Goal: Task Accomplishment & Management: Complete application form

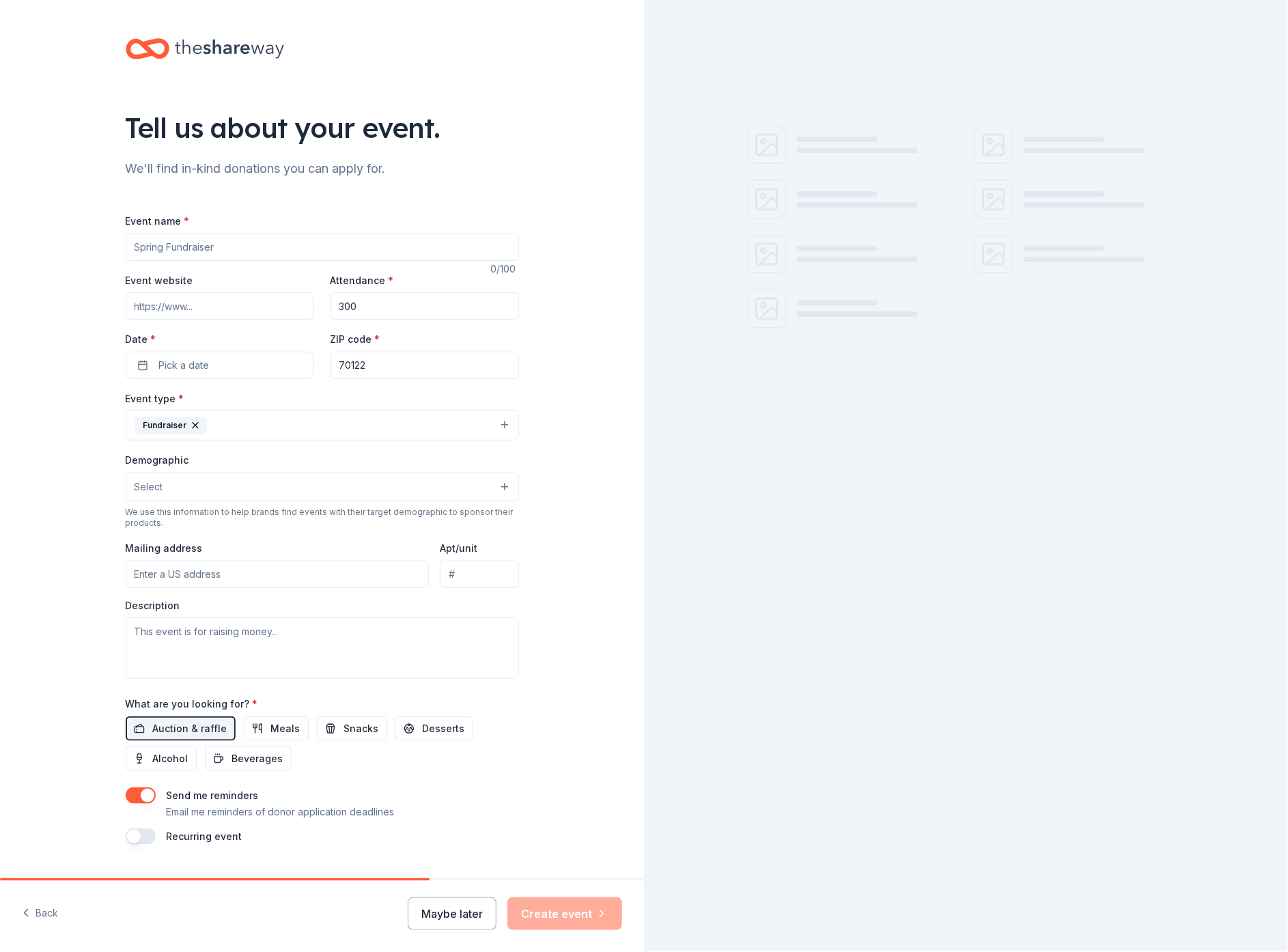
scroll to position [38, 0]
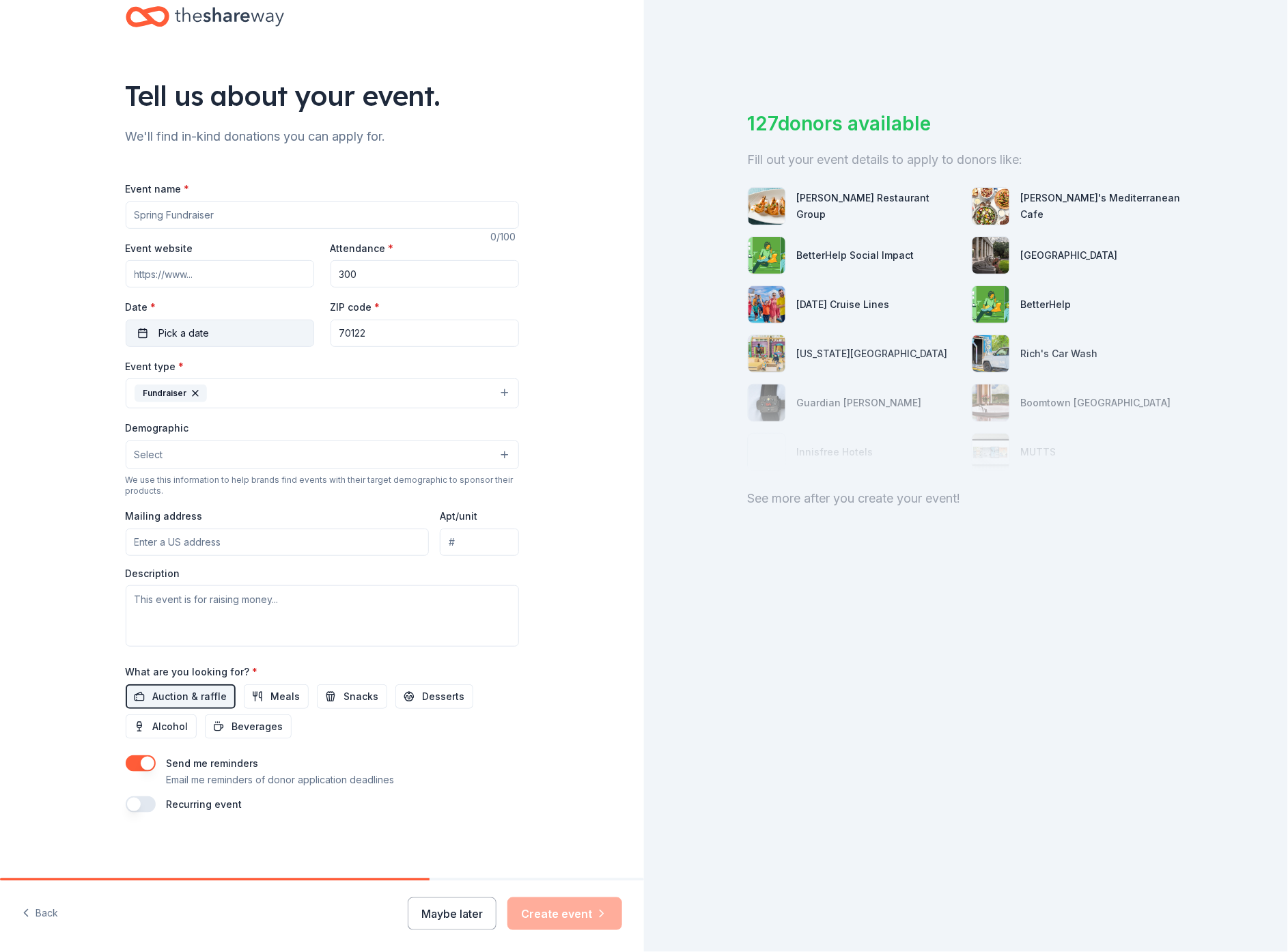
click at [138, 326] on button "Pick a date" at bounding box center [219, 333] width 188 height 27
click at [285, 366] on button "Go to next month" at bounding box center [282, 364] width 19 height 19
click at [284, 366] on button "Go to next month" at bounding box center [282, 364] width 19 height 19
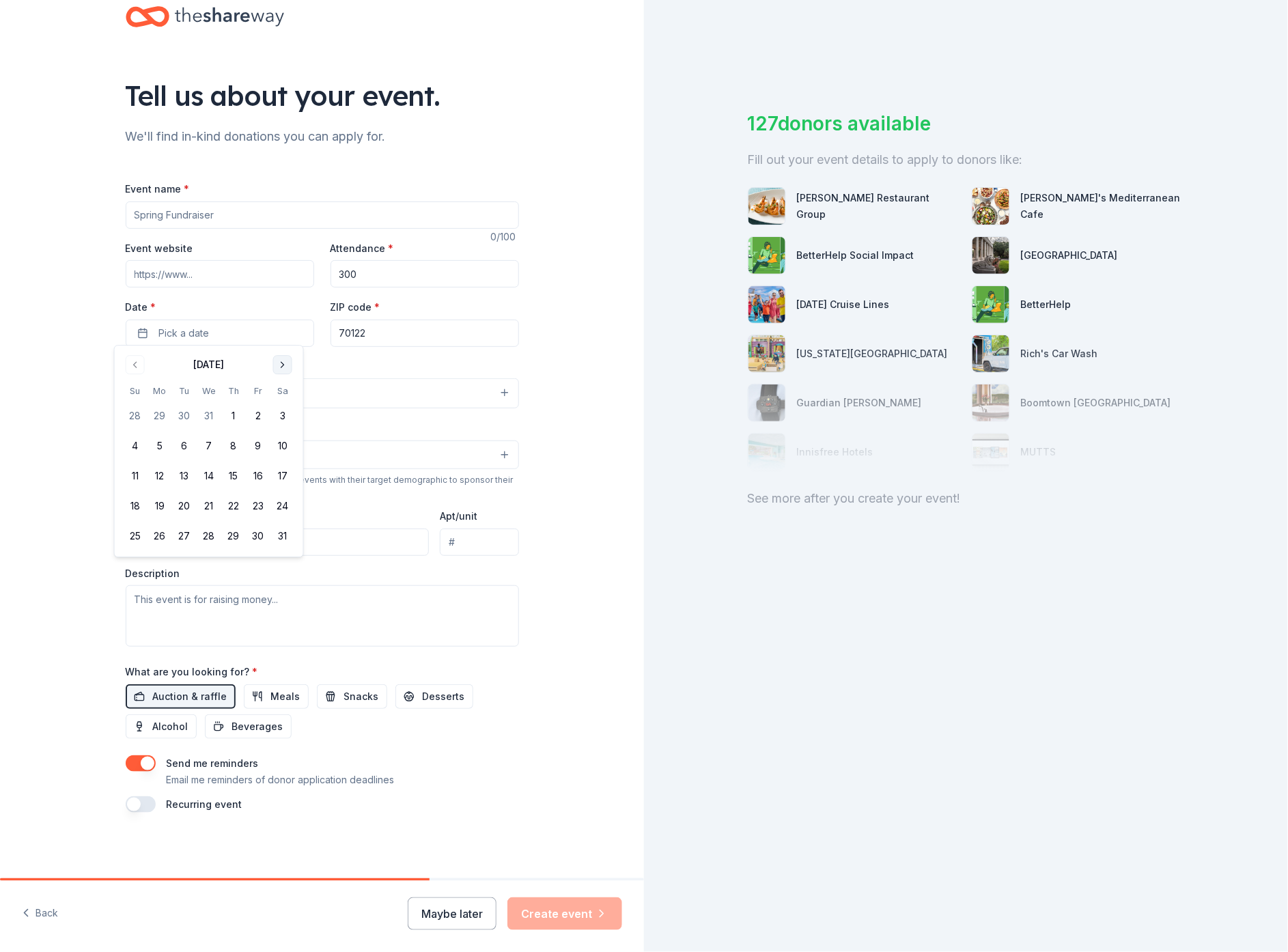
click at [284, 366] on button "Go to next month" at bounding box center [282, 364] width 19 height 19
click at [136, 505] on button "22" at bounding box center [135, 507] width 24 height 24
click at [40, 317] on div "Tell us about your event. We'll find in-kind donations you can apply for. Event…" at bounding box center [322, 423] width 644 height 910
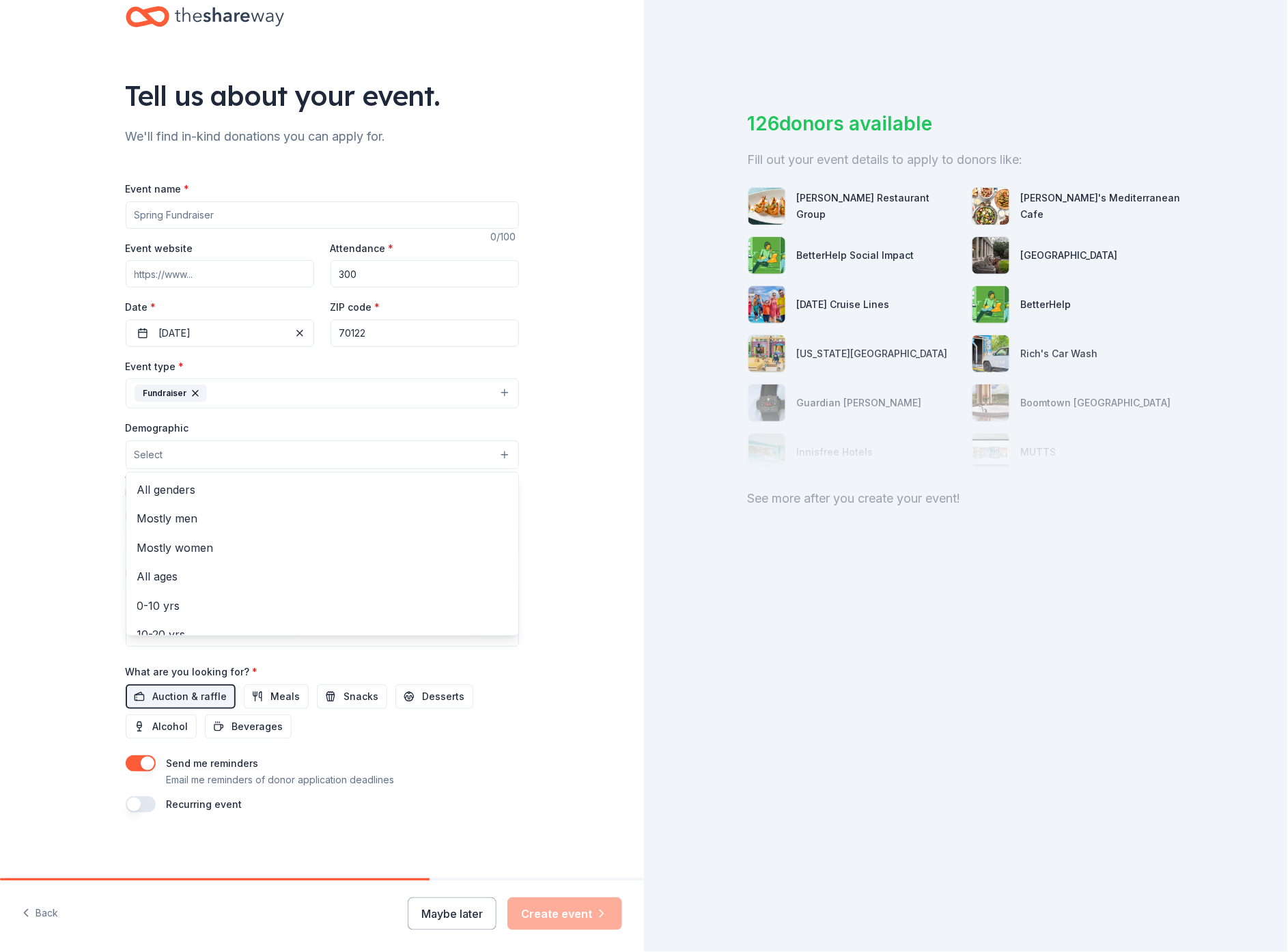
click at [492, 455] on button "Select" at bounding box center [322, 454] width 393 height 29
click at [137, 553] on span "50-60 yrs" at bounding box center [322, 554] width 370 height 18
click at [182, 700] on div "Event name * 0 /100 Event website Attendance * 300 Date * 03/22/2026 ZIP code *…" at bounding box center [322, 495] width 393 height 634
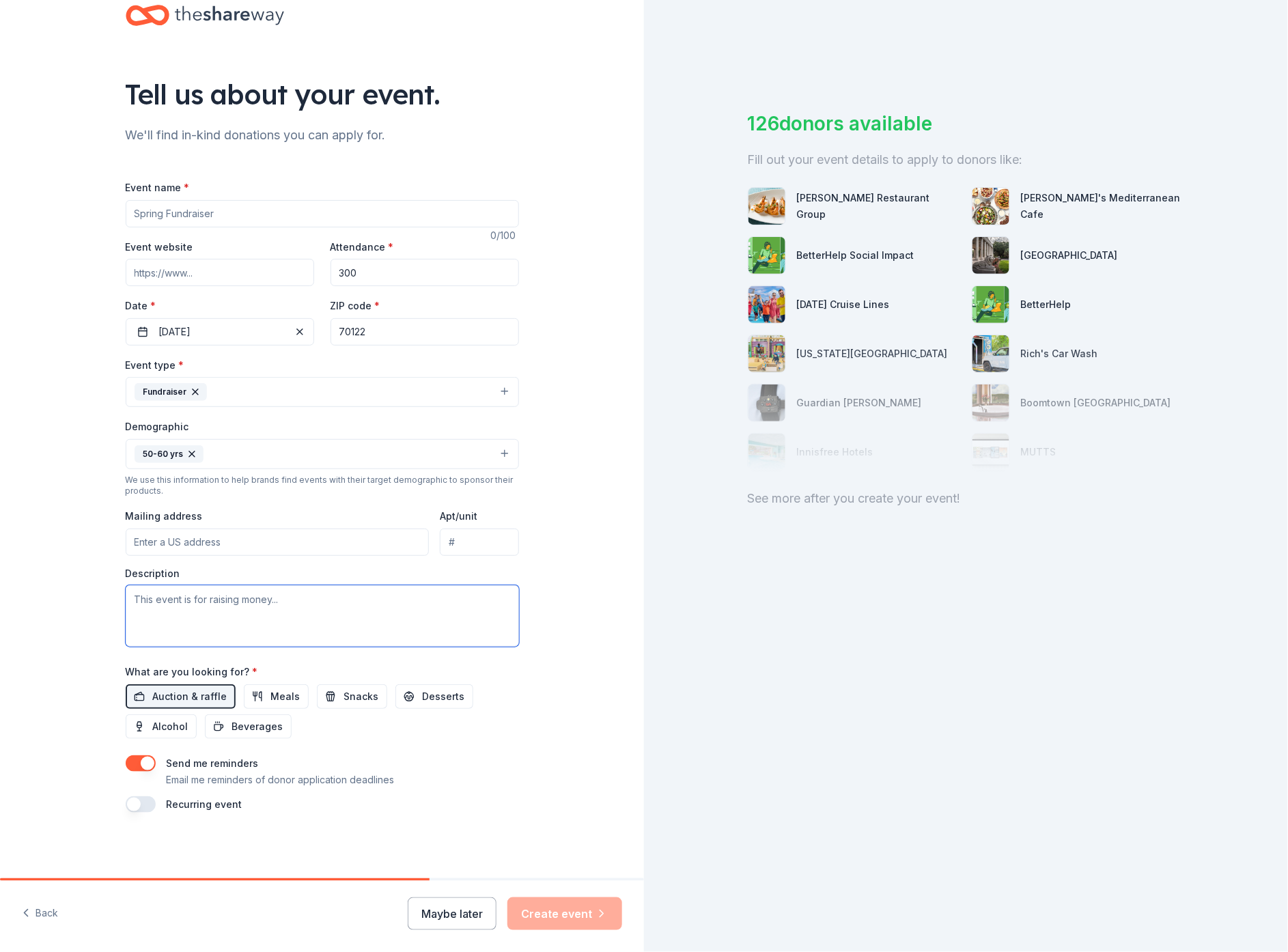
drag, startPoint x: 285, startPoint y: 608, endPoint x: 186, endPoint y: 603, distance: 99.1
click at [188, 600] on textarea at bounding box center [322, 616] width 393 height 61
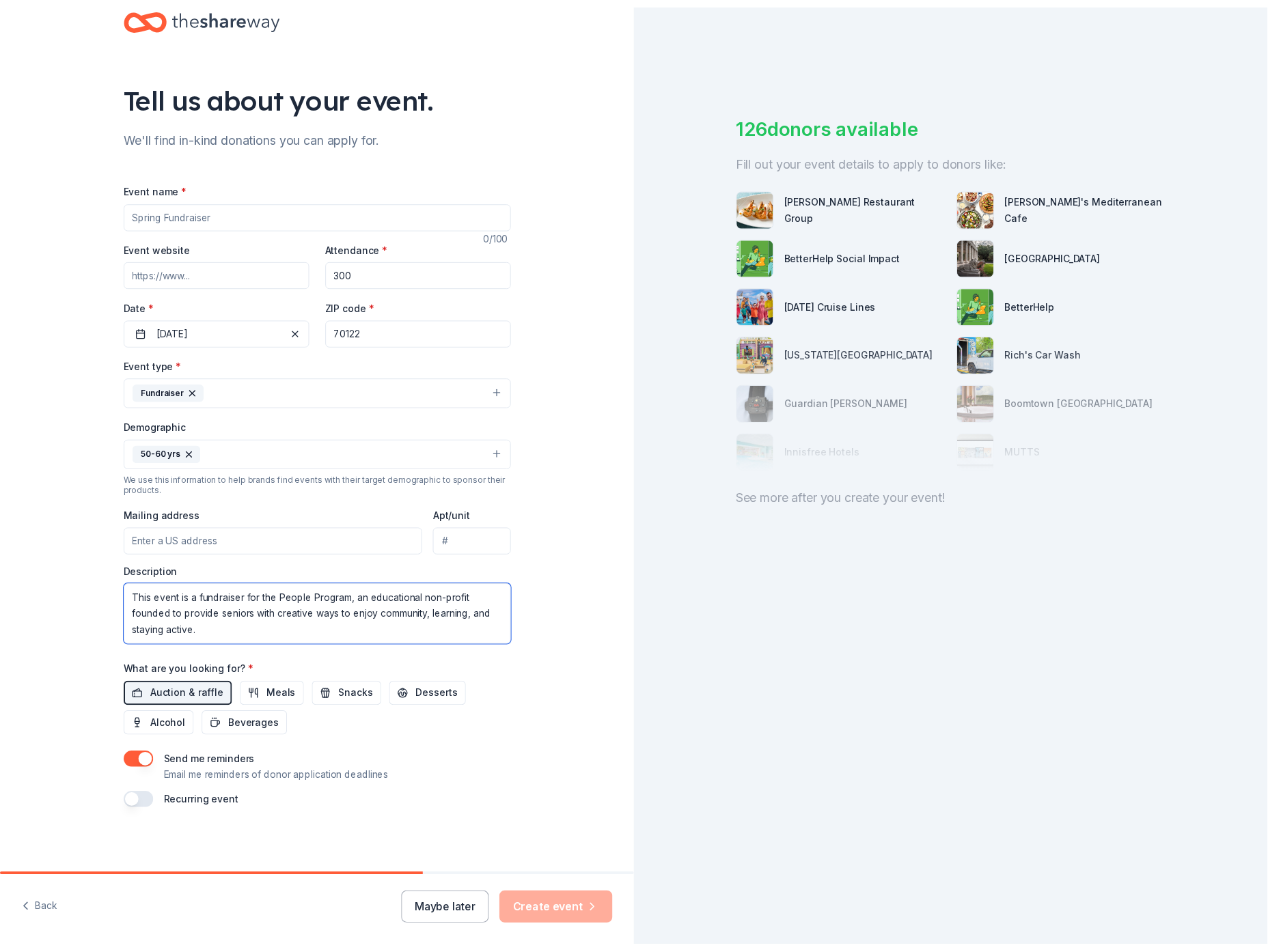
scroll to position [40, 0]
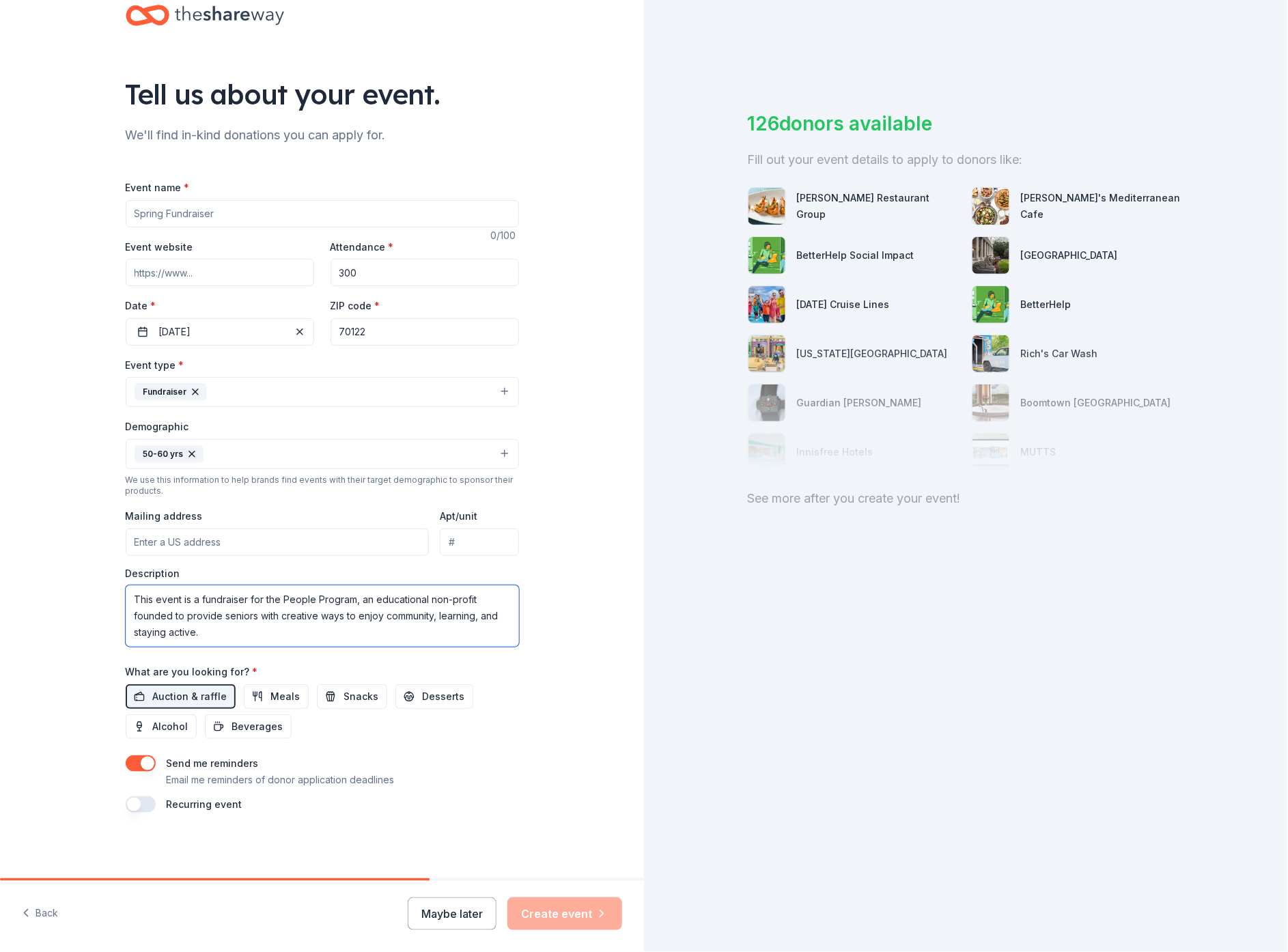
type textarea "This event is a fundraiser for the People Program, an educational non-profit fo…"
click at [210, 540] on input "Mailing address" at bounding box center [277, 542] width 304 height 27
type input "3821 Lolan Court, Marrero, LA, 70072"
click at [133, 763] on button "button" at bounding box center [140, 764] width 30 height 16
click at [128, 764] on button "button" at bounding box center [140, 764] width 30 height 16
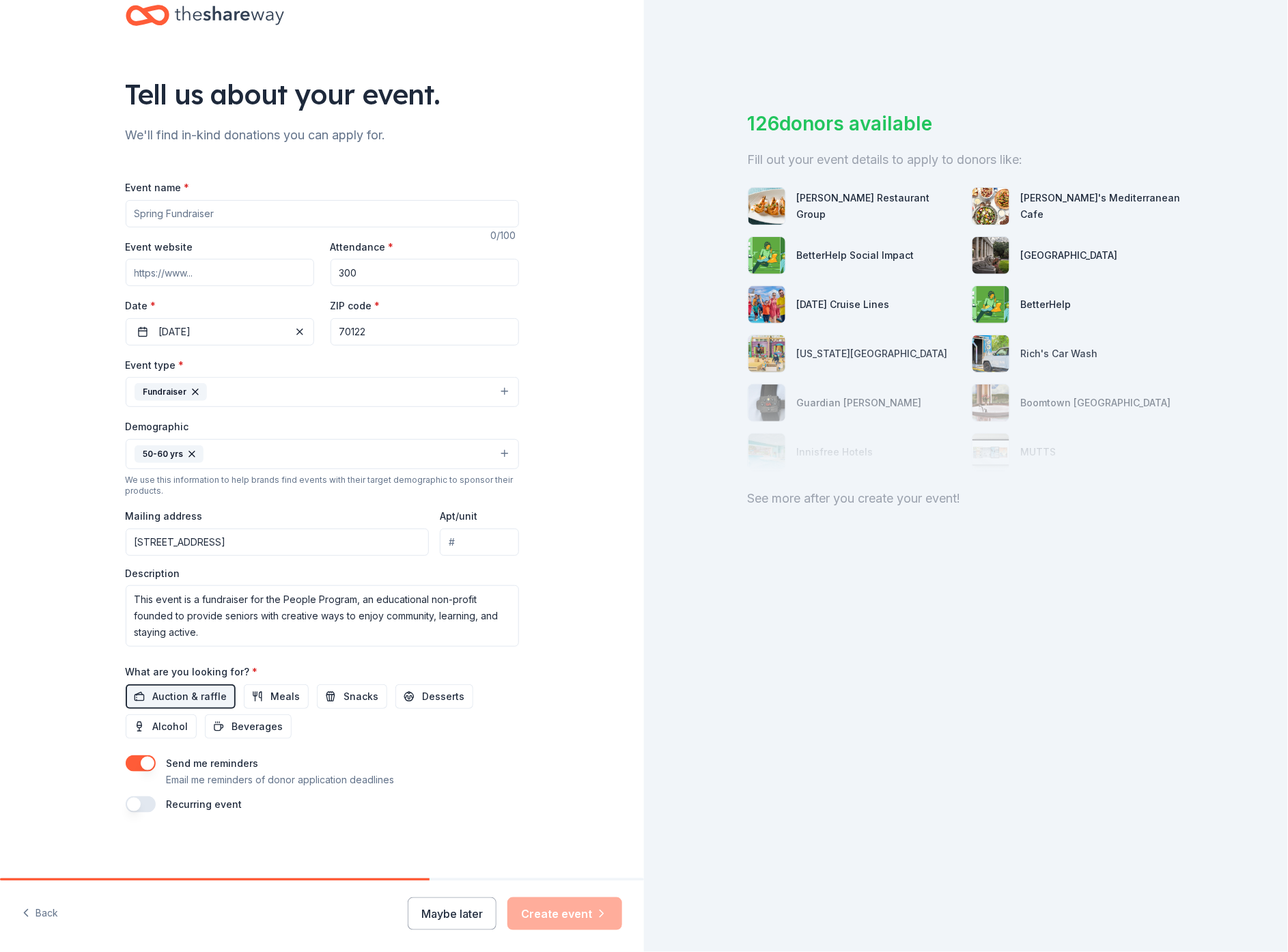
click at [188, 263] on input "Event website" at bounding box center [219, 272] width 188 height 27
drag, startPoint x: 225, startPoint y: 267, endPoint x: 156, endPoint y: 271, distance: 69.1
click at [156, 271] on input "https://www.oepo" at bounding box center [219, 272] width 188 height 27
type input "https://peopleprogram.org"
click at [362, 919] on div "Back Maybe later Create event" at bounding box center [322, 916] width 644 height 71
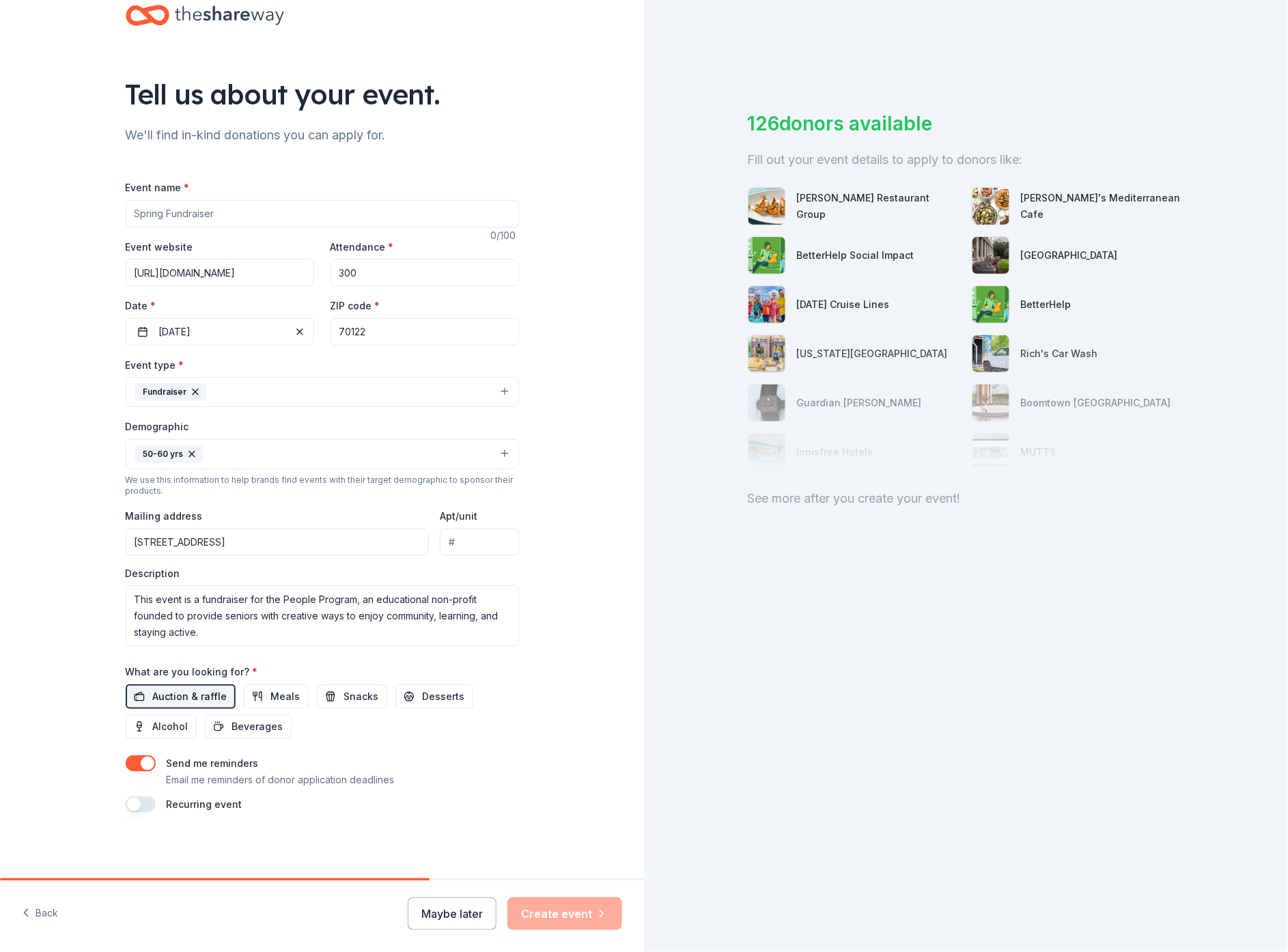
click at [177, 696] on span "Auction & raffle" at bounding box center [190, 697] width 74 height 16
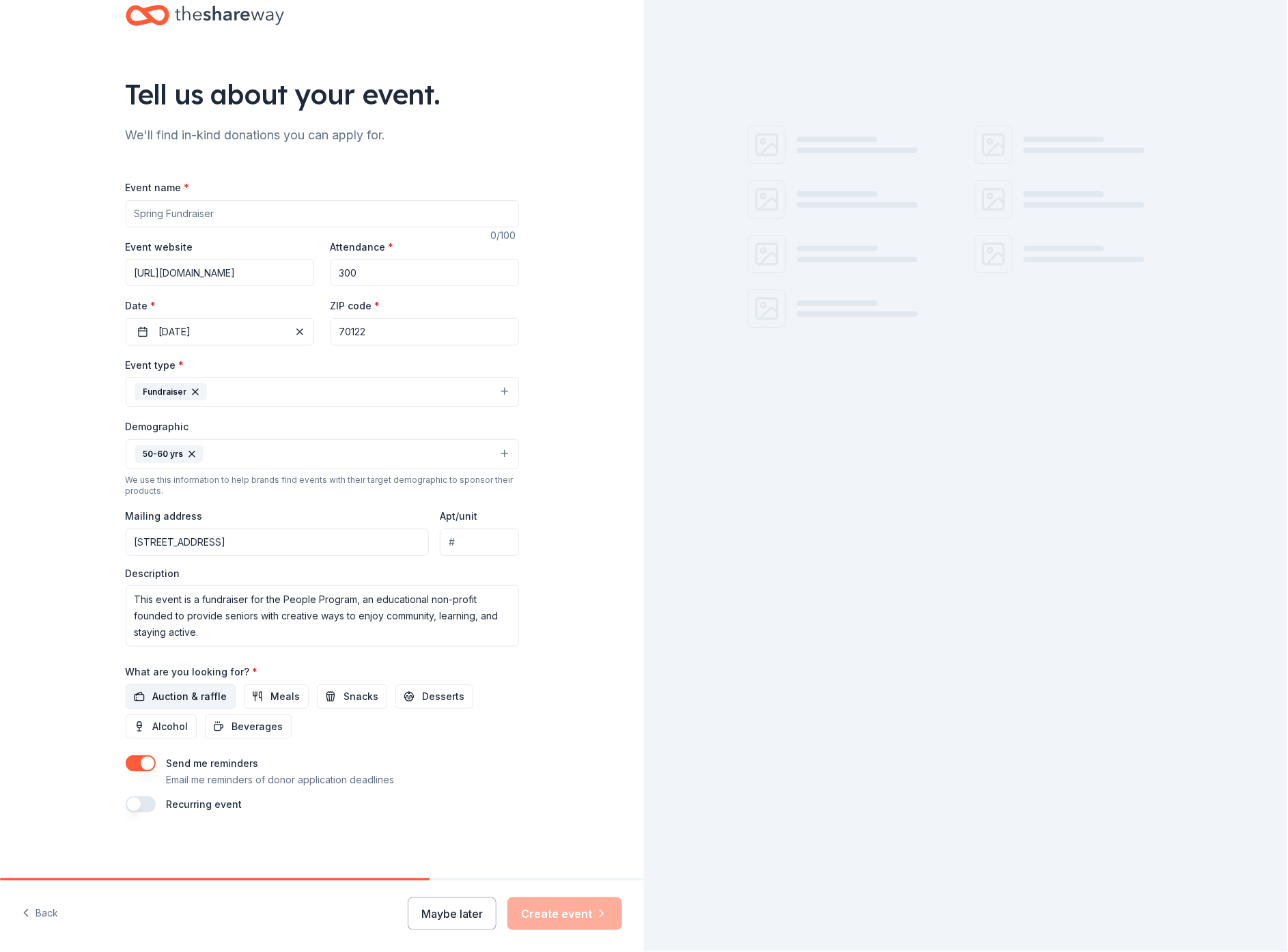
click at [178, 696] on span "Auction & raffle" at bounding box center [190, 697] width 74 height 16
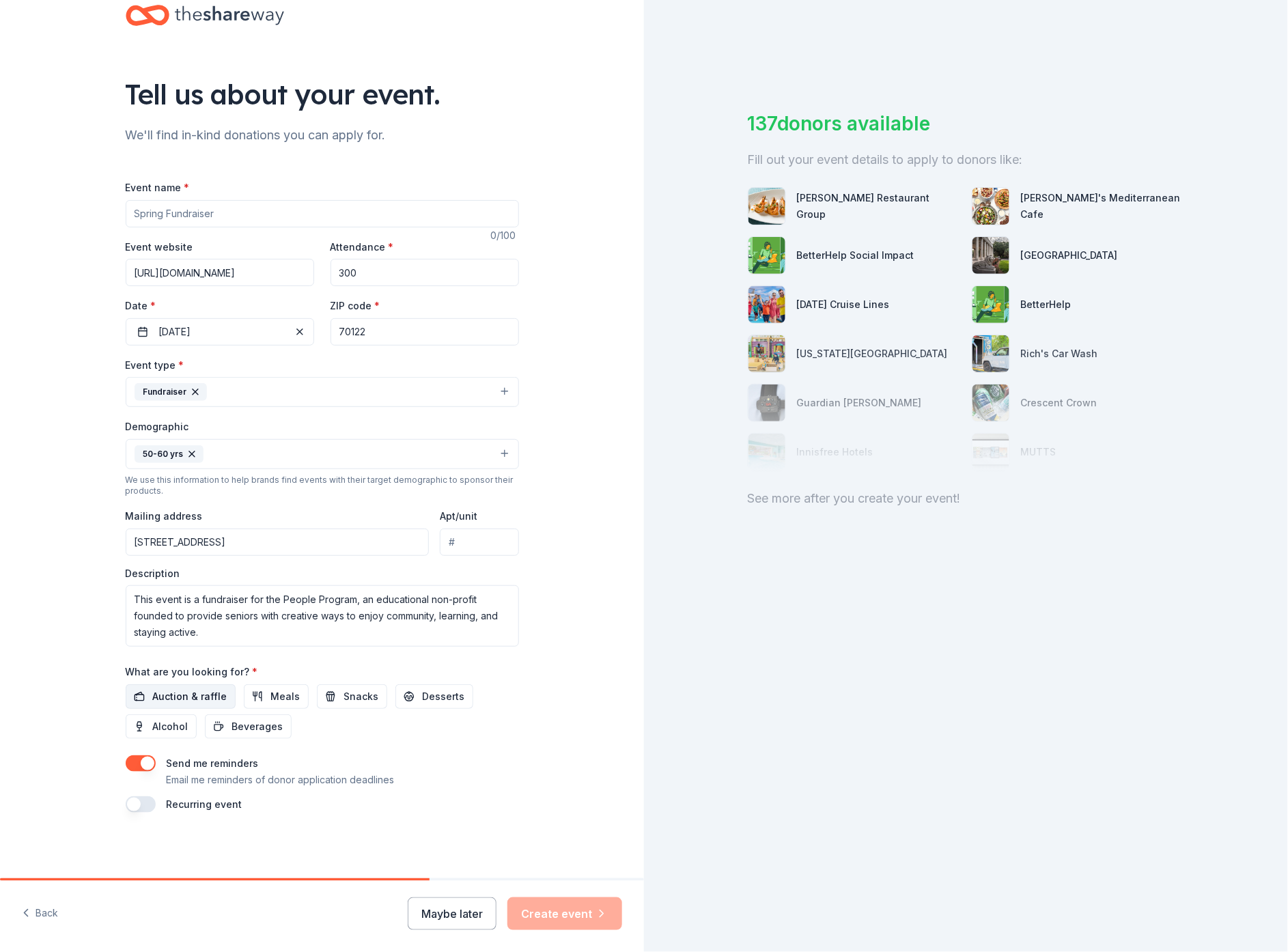
click at [169, 694] on span "Auction & raffle" at bounding box center [190, 697] width 74 height 16
drag, startPoint x: 174, startPoint y: 616, endPoint x: 46, endPoint y: 620, distance: 128.1
click at [108, 620] on div "Tell us about your event. We'll find in-kind donations you can apply for. Event…" at bounding box center [322, 423] width 437 height 912
click at [158, 616] on textarea "This event is a fundraiser for the People Program, an educational non-profit th…" at bounding box center [322, 616] width 393 height 61
type textarea "This event is a fundraiser for the People Program, an educational non-profit th…"
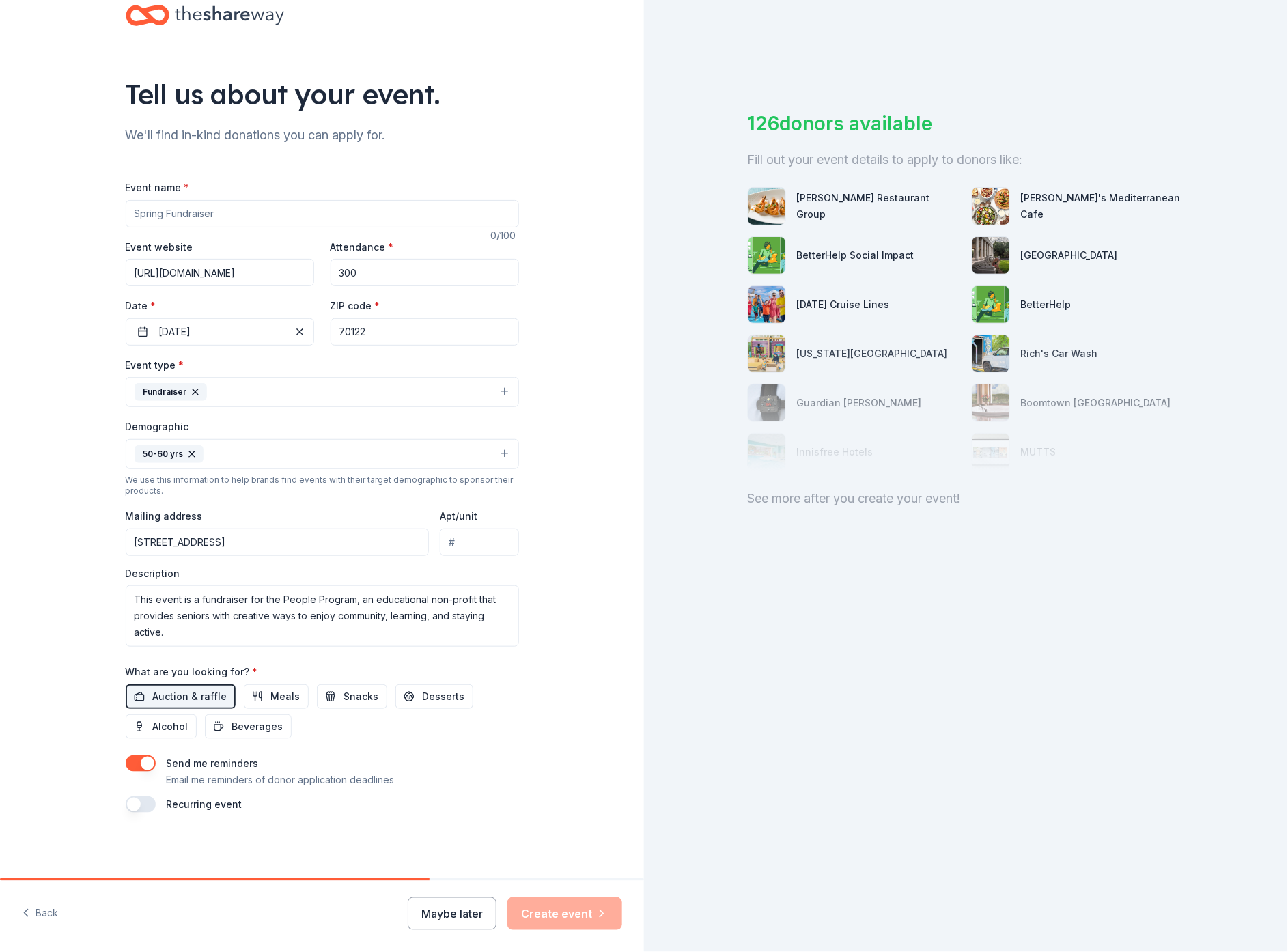
click at [237, 217] on input "Event name *" at bounding box center [322, 213] width 393 height 27
type input "G"
drag, startPoint x: 200, startPoint y: 204, endPoint x: 117, endPoint y: 209, distance: 83.2
click at [126, 208] on input "Spring Gala" at bounding box center [322, 213] width 393 height 27
click at [269, 205] on input "Spring Gala" at bounding box center [322, 213] width 393 height 27
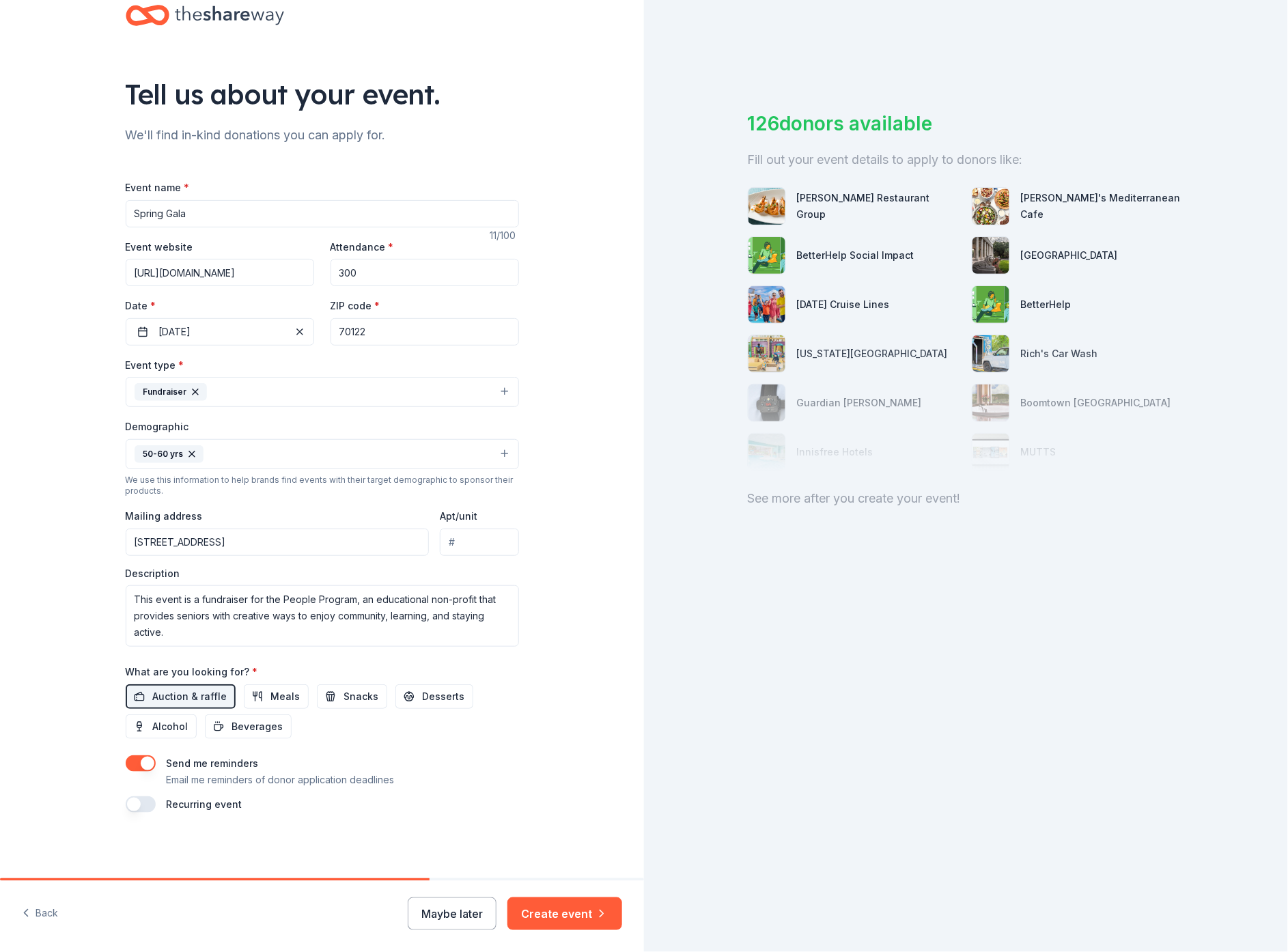
drag, startPoint x: 208, startPoint y: 204, endPoint x: 113, endPoint y: 209, distance: 95.1
click at [113, 209] on div "Tell us about your event. We'll find in-kind donations you can apply for. Event…" at bounding box center [322, 423] width 437 height 912
type input "Gala"
click at [576, 909] on button "Create event" at bounding box center [564, 914] width 115 height 33
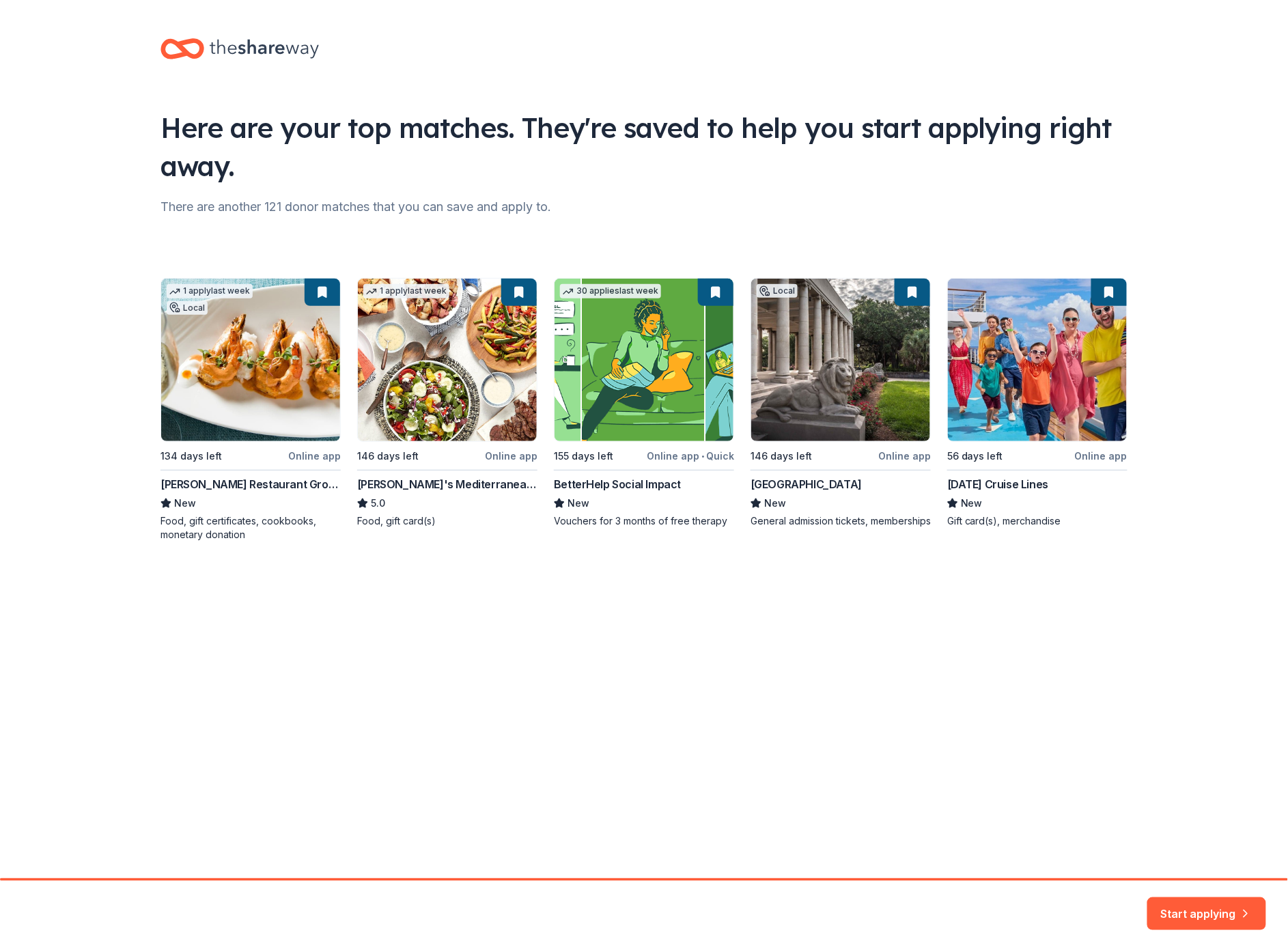
click at [1014, 405] on div "1 apply last week Local 134 days left Online app Ralph Brennan Restaurant Group…" at bounding box center [644, 410] width 967 height 263
click at [1213, 906] on button "Start applying" at bounding box center [1207, 906] width 119 height 33
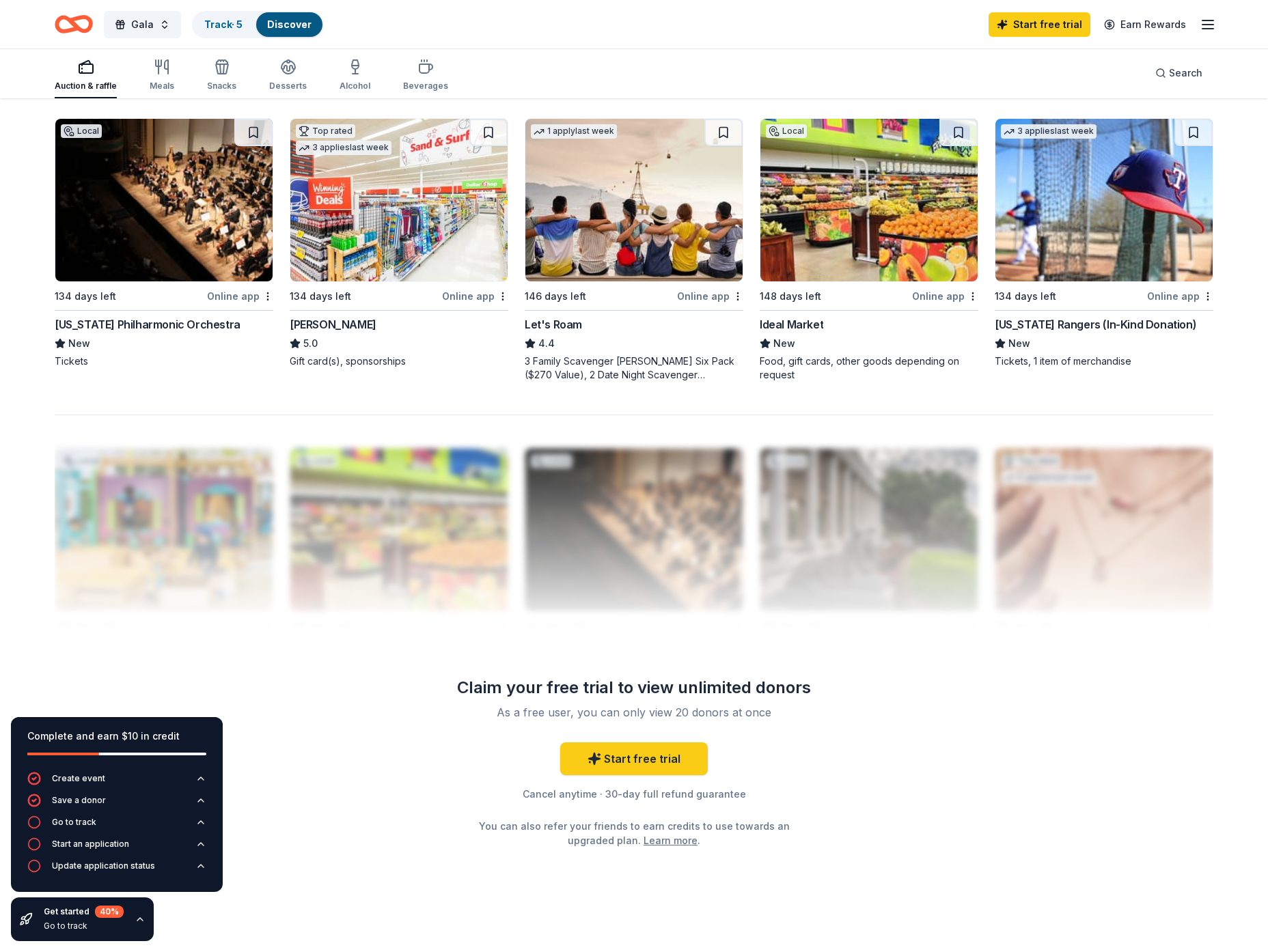
scroll to position [1020, 0]
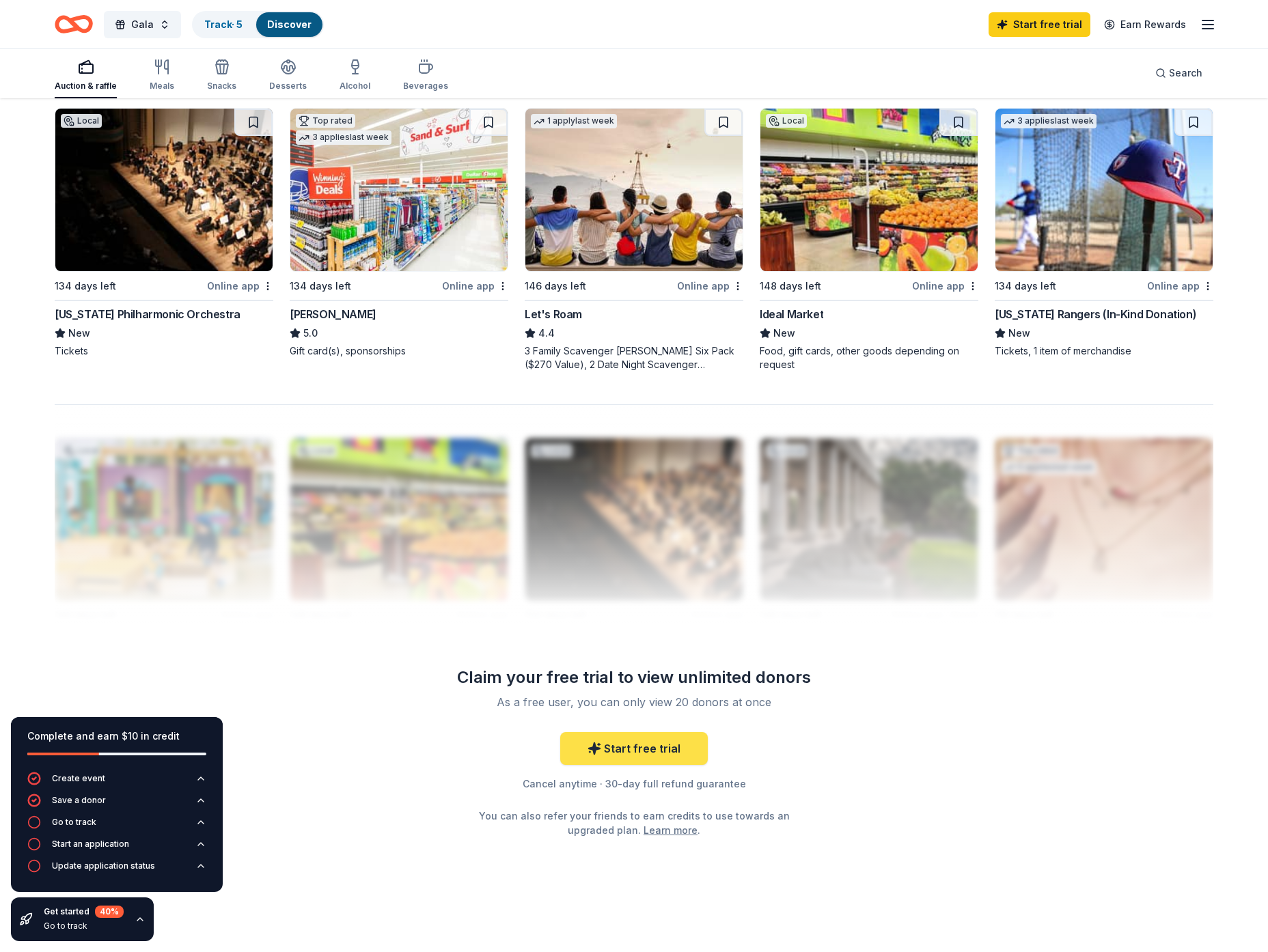
click at [633, 746] on link "Start free trial" at bounding box center [634, 749] width 148 height 33
click at [626, 748] on link "Start free trial" at bounding box center [634, 749] width 148 height 33
click at [1046, 26] on link "Start free trial" at bounding box center [1040, 24] width 102 height 24
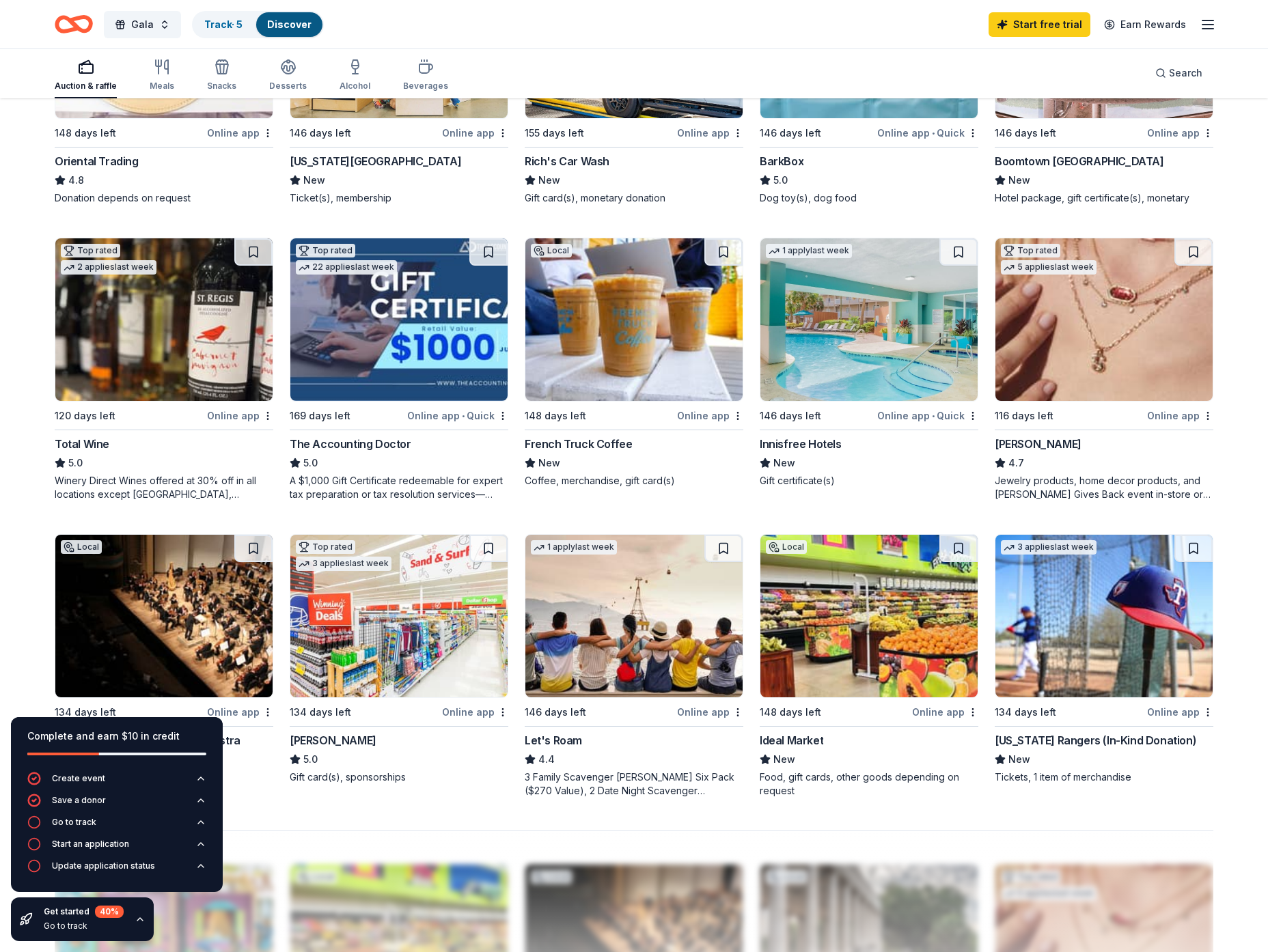
scroll to position [603, 0]
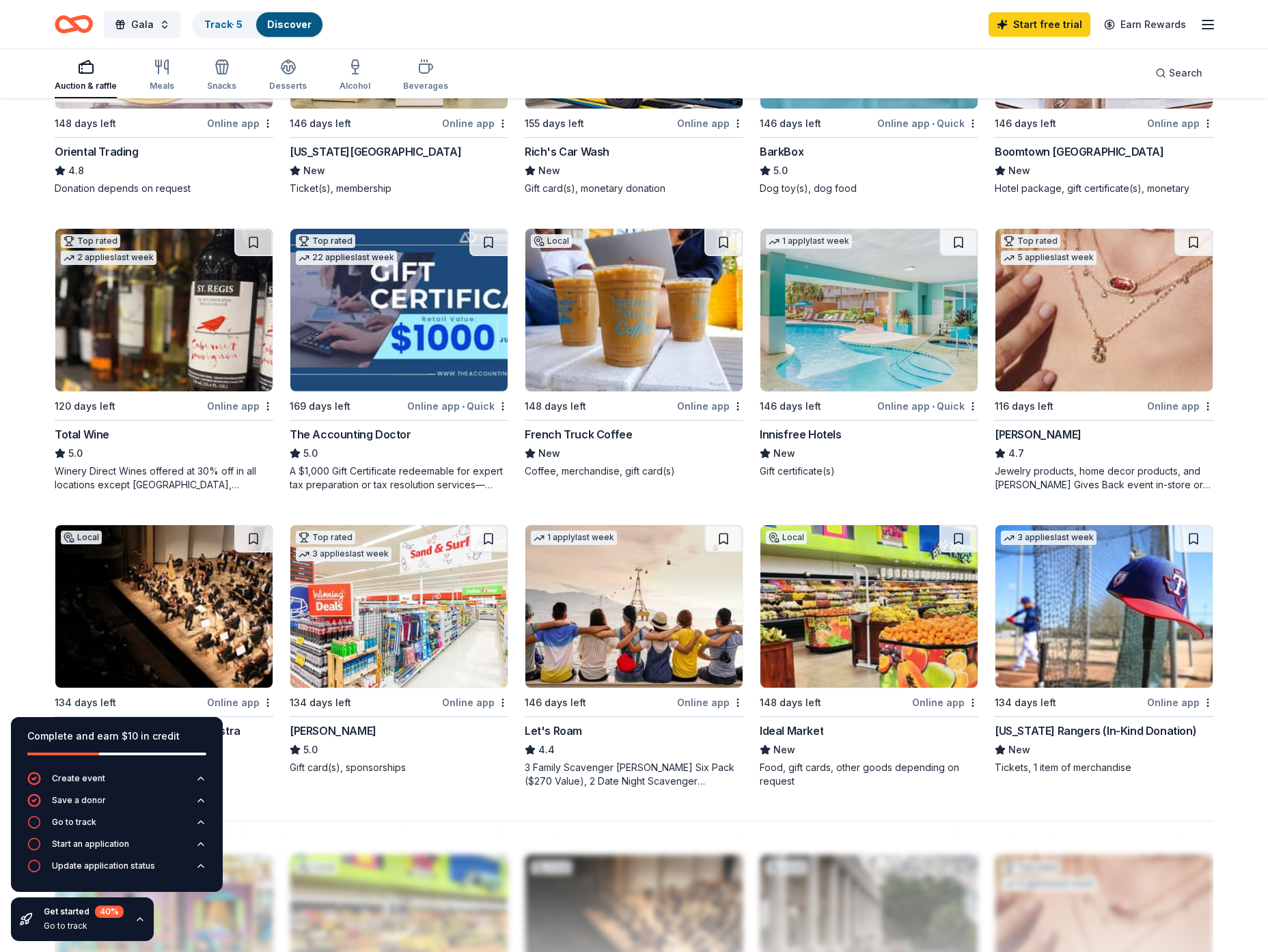
click at [1096, 363] on img at bounding box center [1104, 310] width 217 height 162
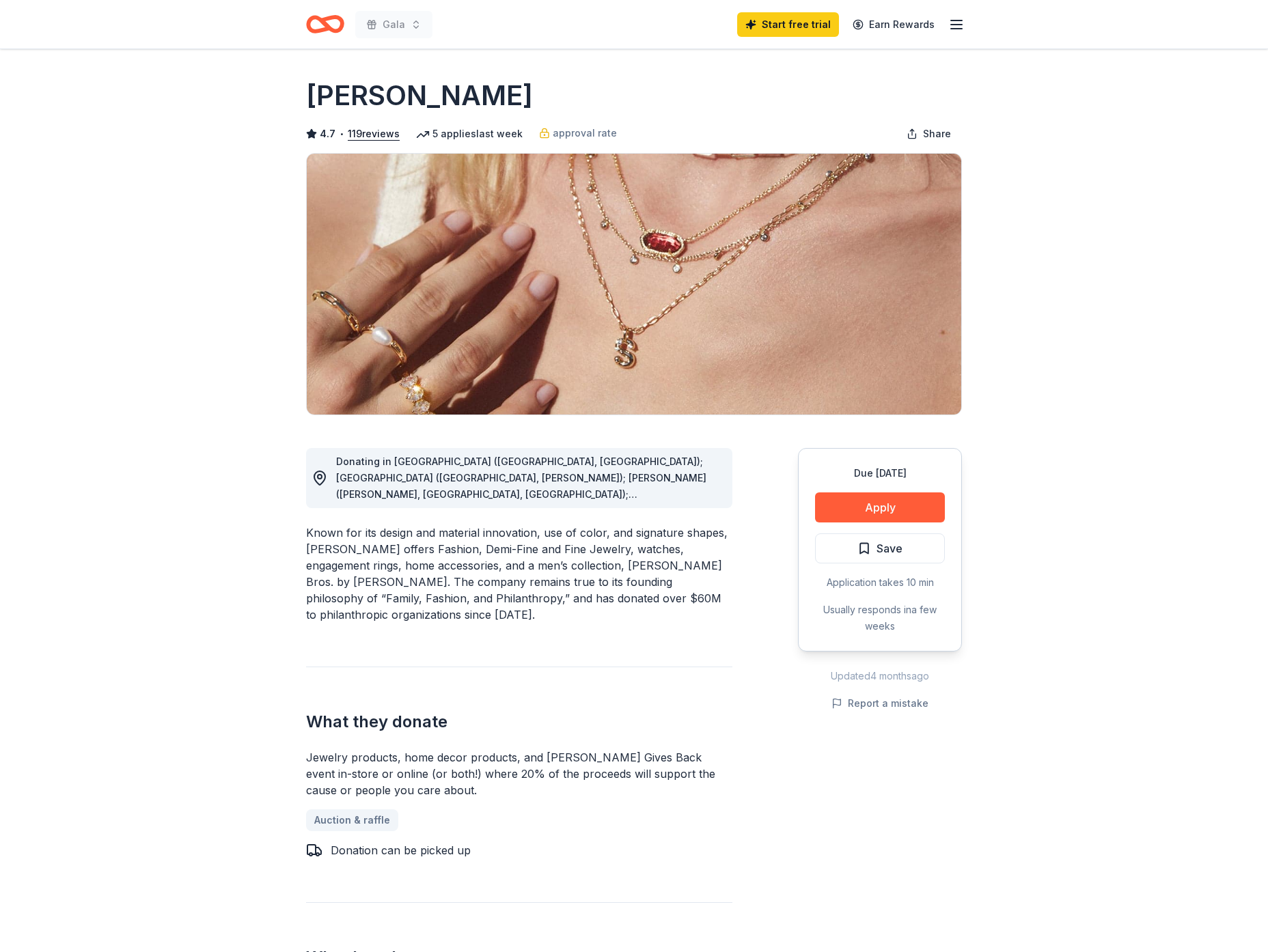
click at [654, 490] on span "Donating in [GEOGRAPHIC_DATA] ([GEOGRAPHIC_DATA], [GEOGRAPHIC_DATA]); [GEOGRAPH…" at bounding box center [521, 634] width 370 height 356
click at [549, 476] on span "Donating in [GEOGRAPHIC_DATA] ([GEOGRAPHIC_DATA], [GEOGRAPHIC_DATA]); [GEOGRAPH…" at bounding box center [521, 634] width 370 height 356
click at [383, 480] on span "Donating in [GEOGRAPHIC_DATA] ([GEOGRAPHIC_DATA], [GEOGRAPHIC_DATA]); [GEOGRAPH…" at bounding box center [521, 634] width 370 height 356
click at [953, 21] on icon "button" at bounding box center [956, 24] width 16 height 16
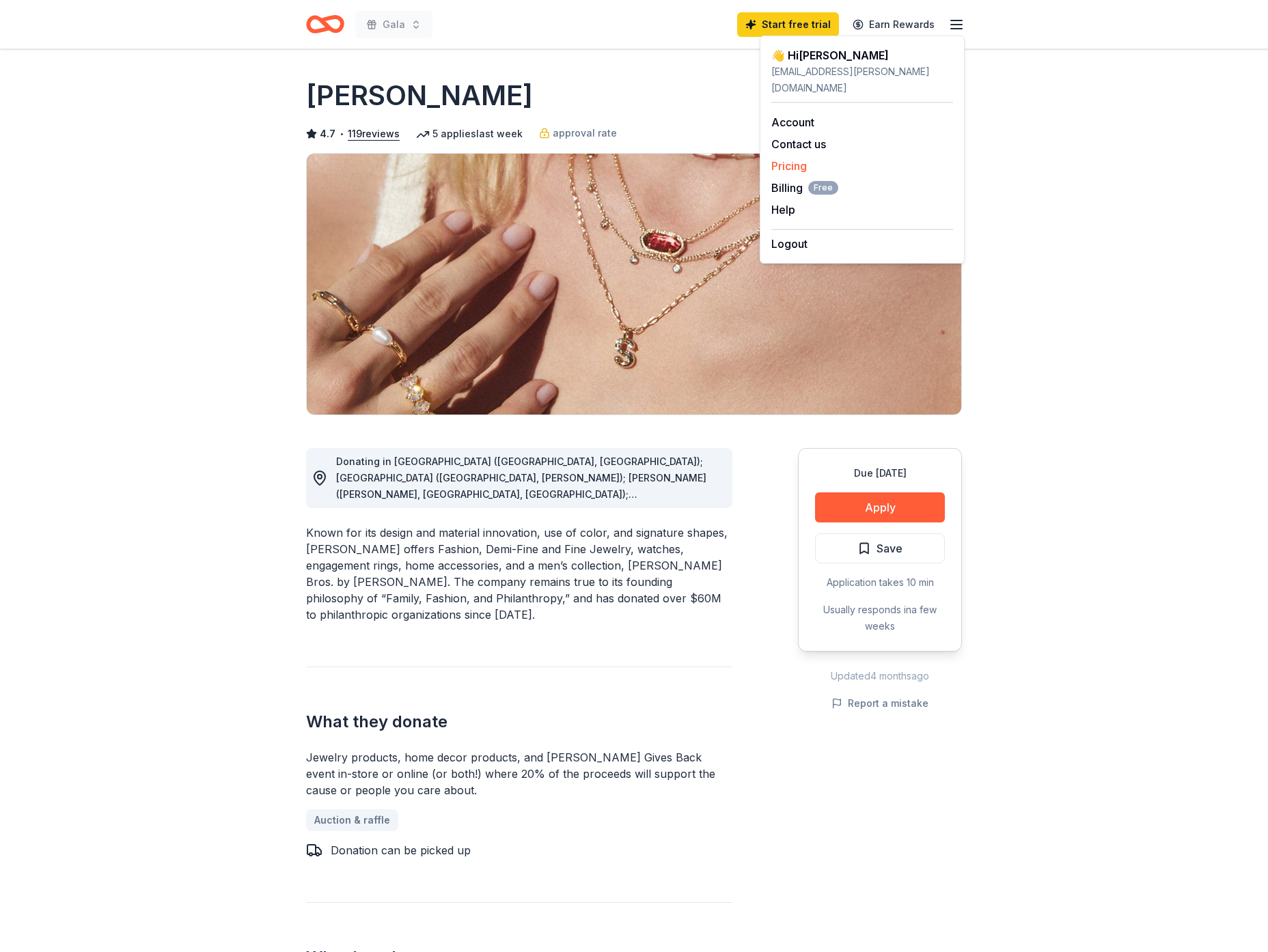
click at [792, 159] on link "Pricing" at bounding box center [790, 166] width 36 height 14
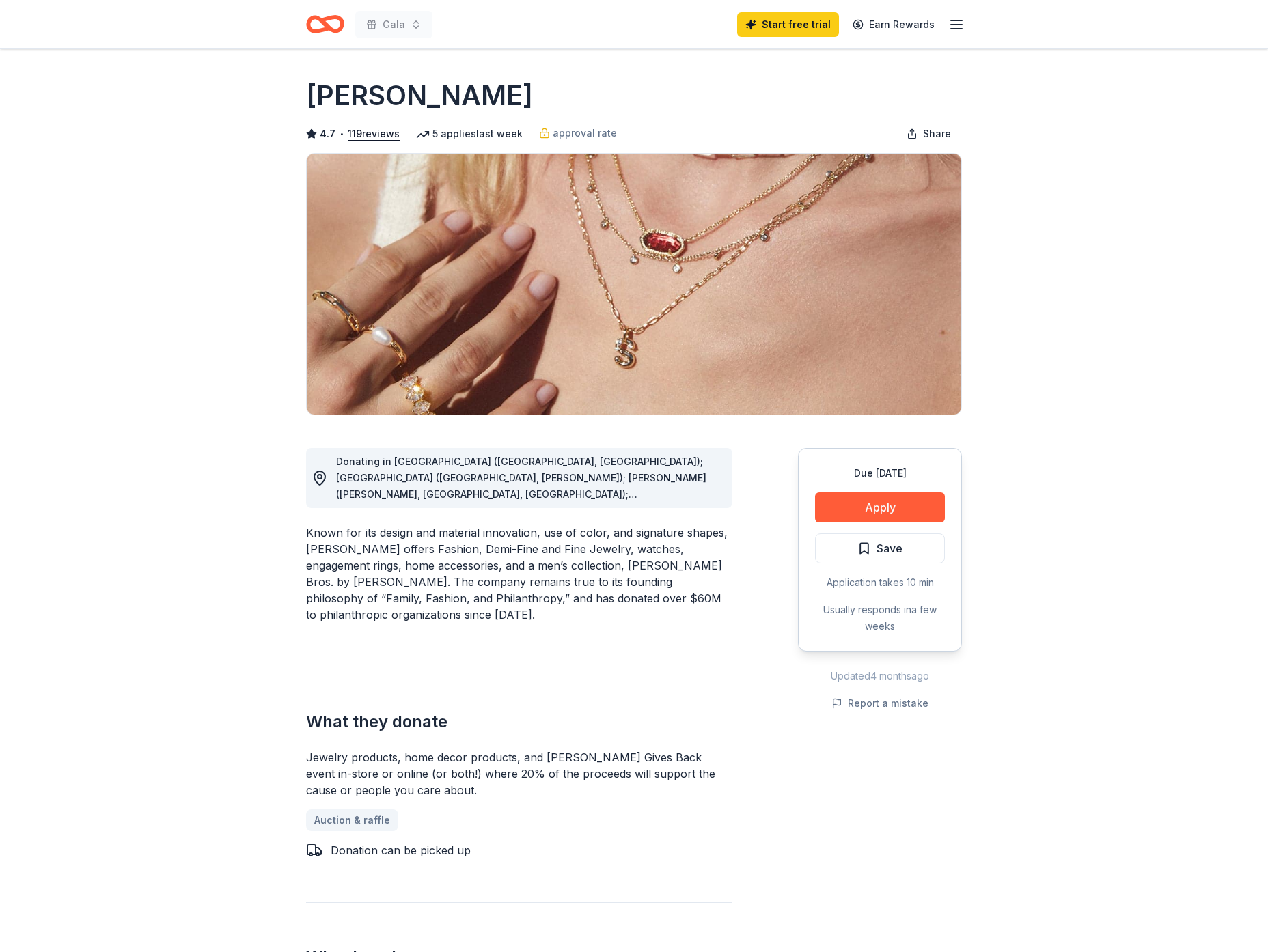
click at [955, 26] on icon "button" at bounding box center [956, 24] width 16 height 16
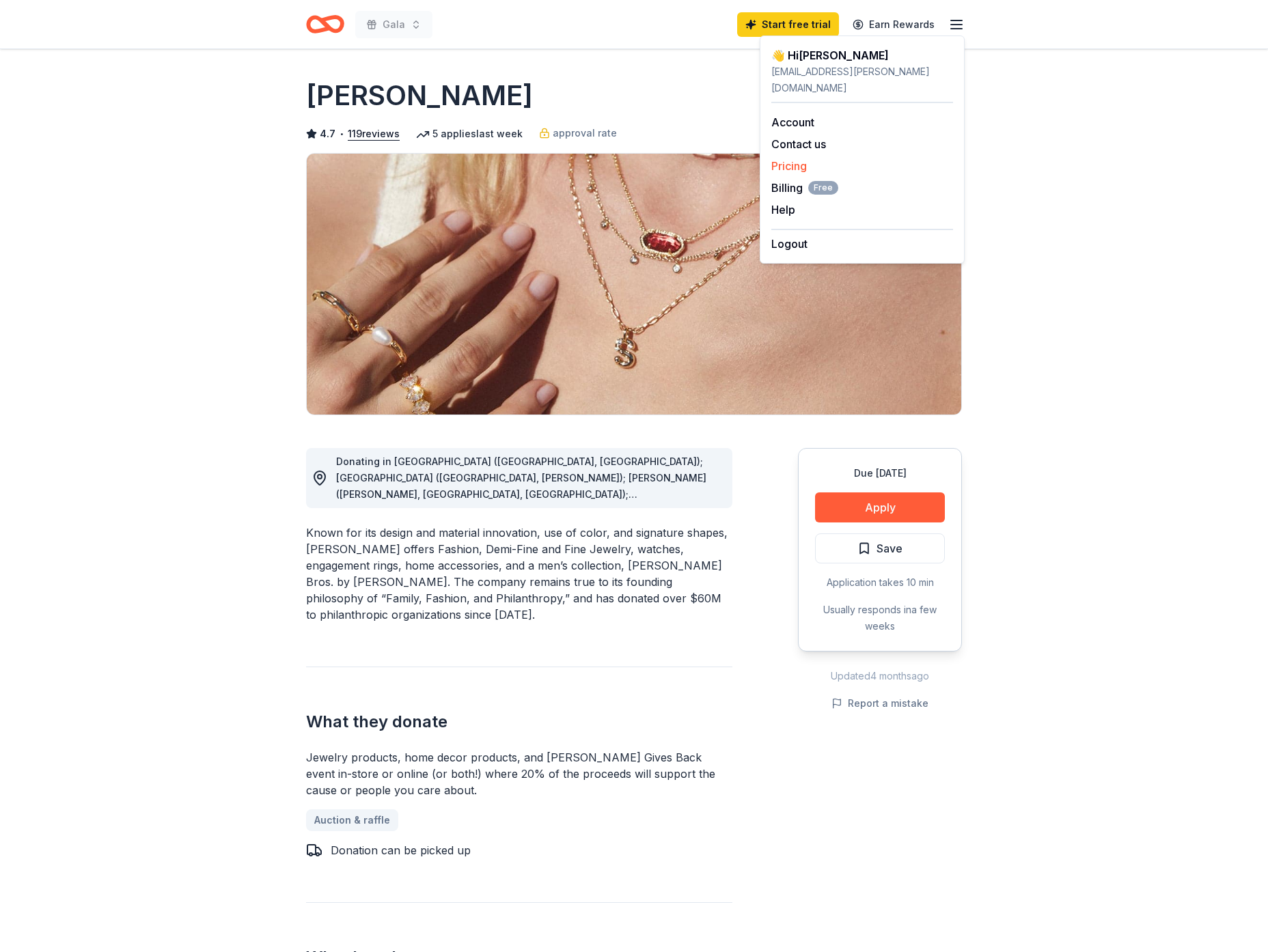
click at [792, 159] on link "Pricing" at bounding box center [790, 166] width 36 height 14
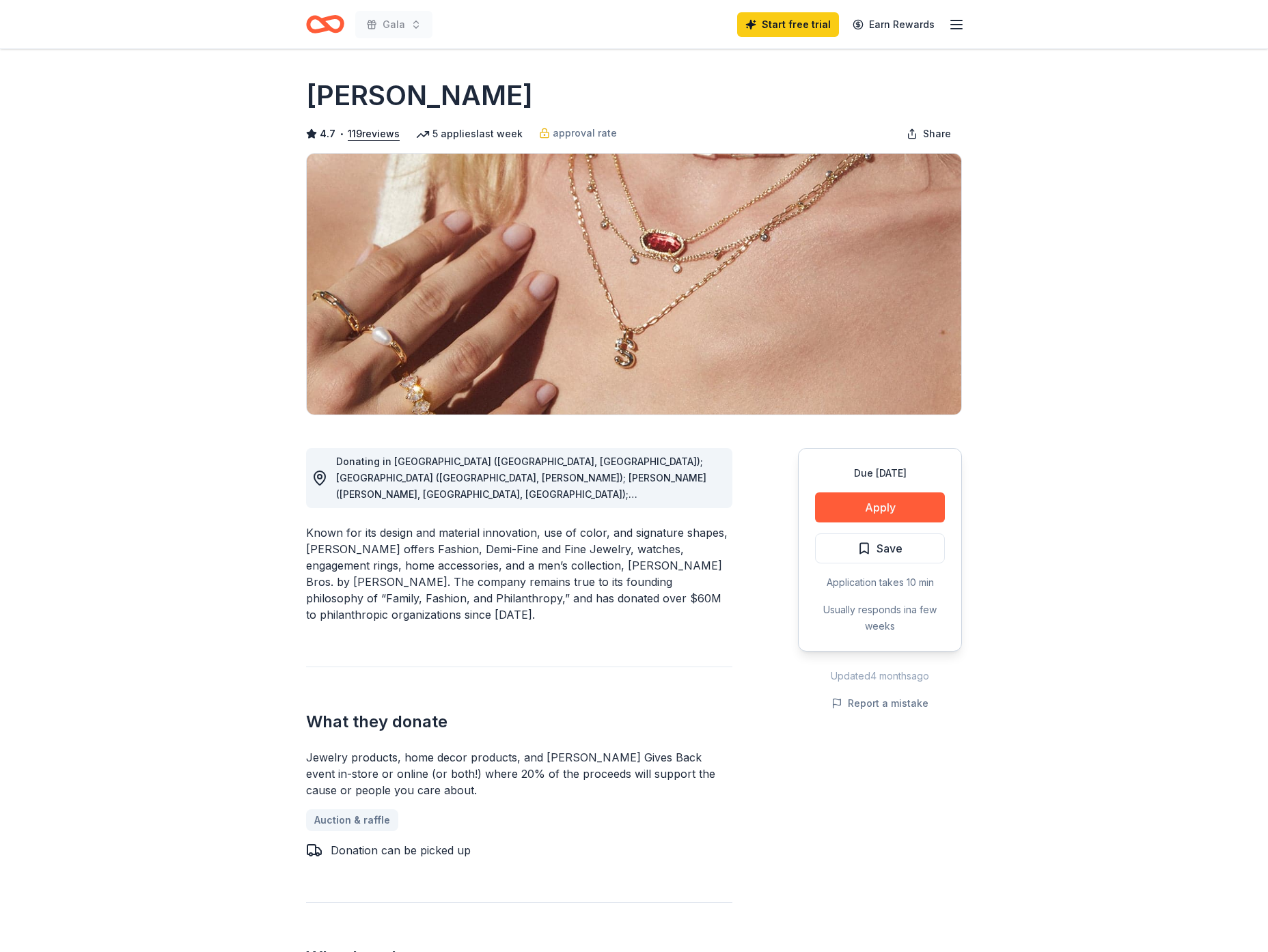
click at [326, 24] on icon "Home" at bounding box center [332, 24] width 21 height 14
click at [955, 26] on icon "button" at bounding box center [956, 24] width 16 height 16
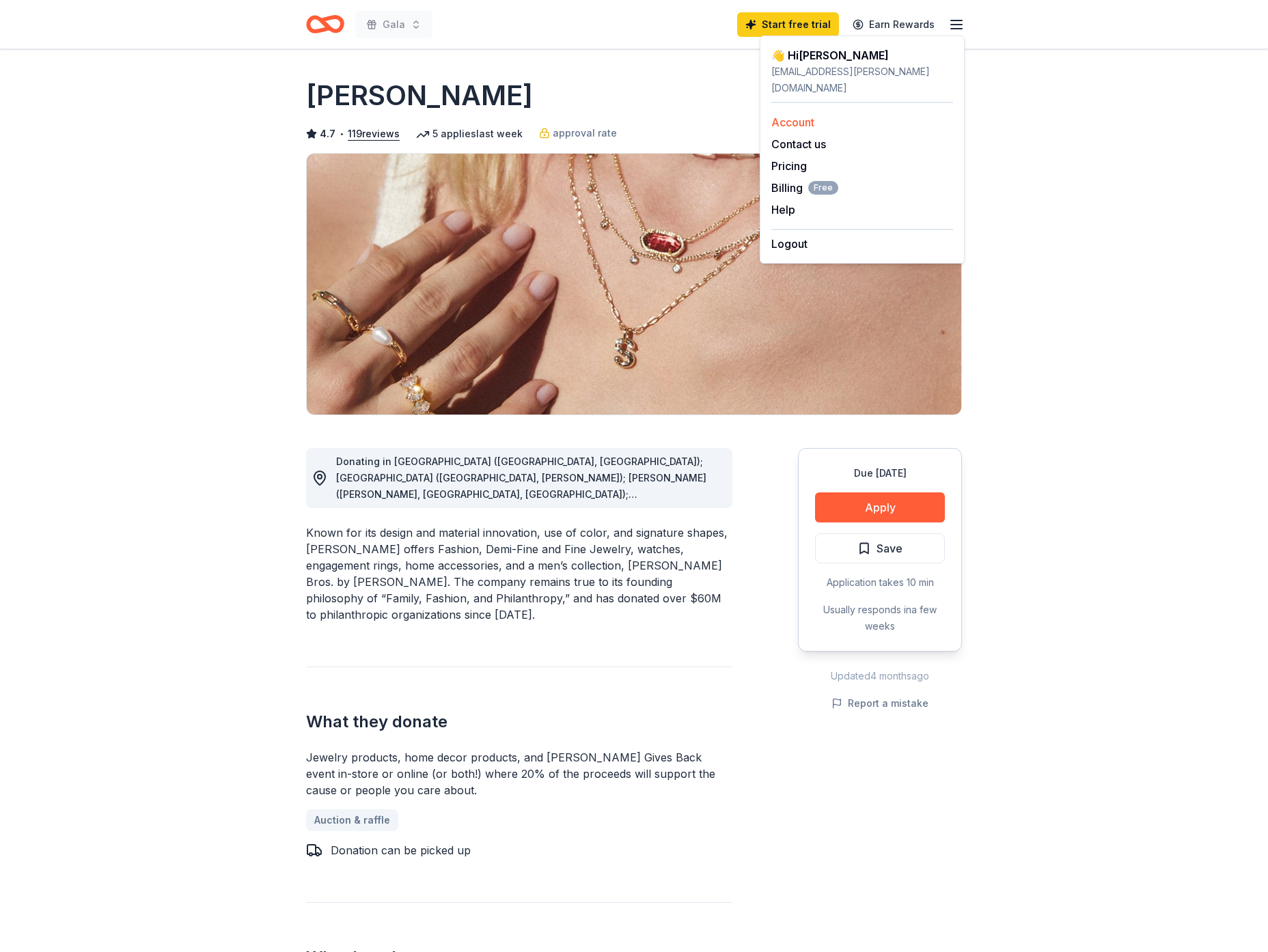
click at [806, 116] on link "Account" at bounding box center [793, 122] width 43 height 14
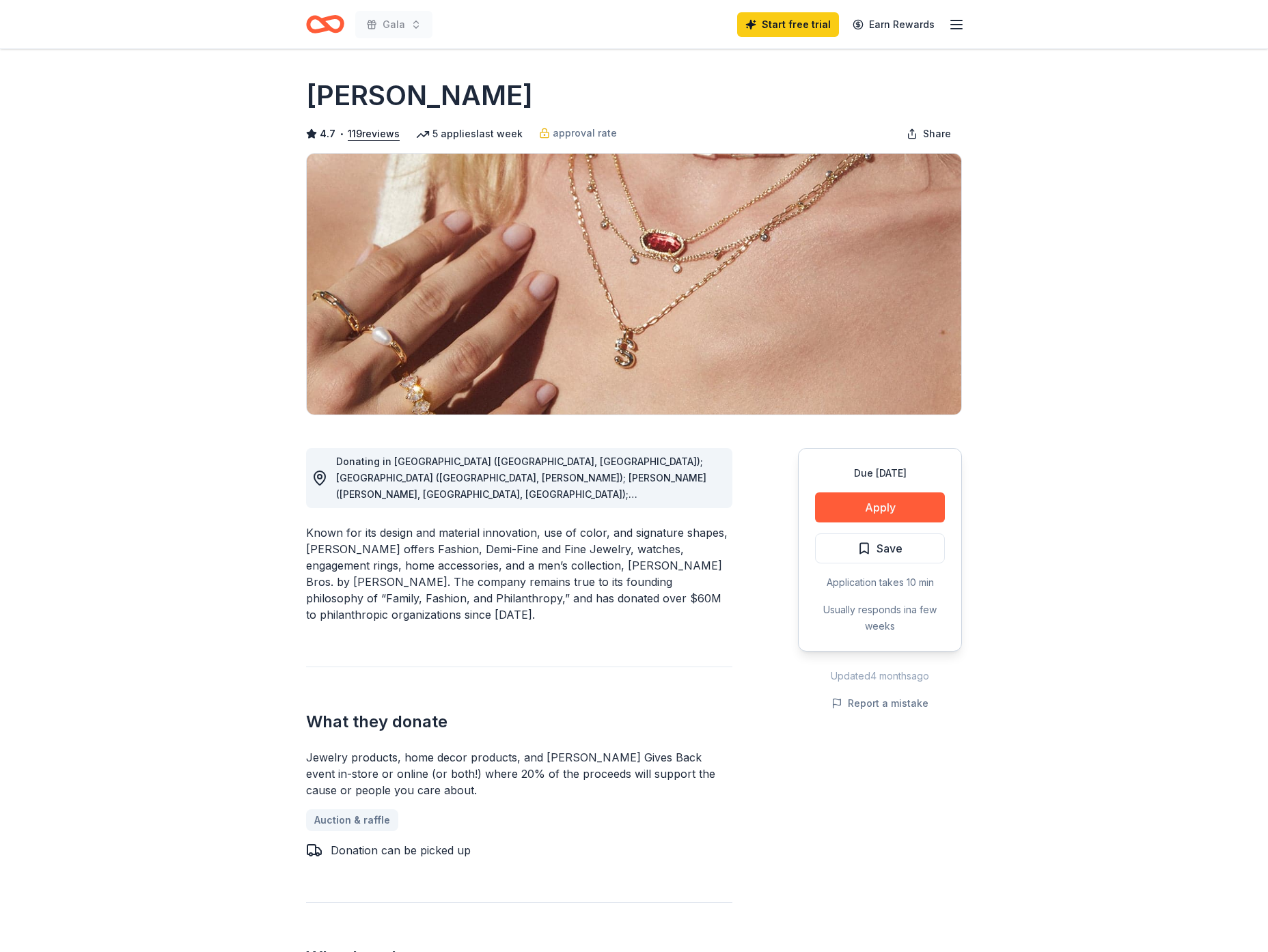
click at [961, 26] on icon "button" at bounding box center [956, 24] width 16 height 16
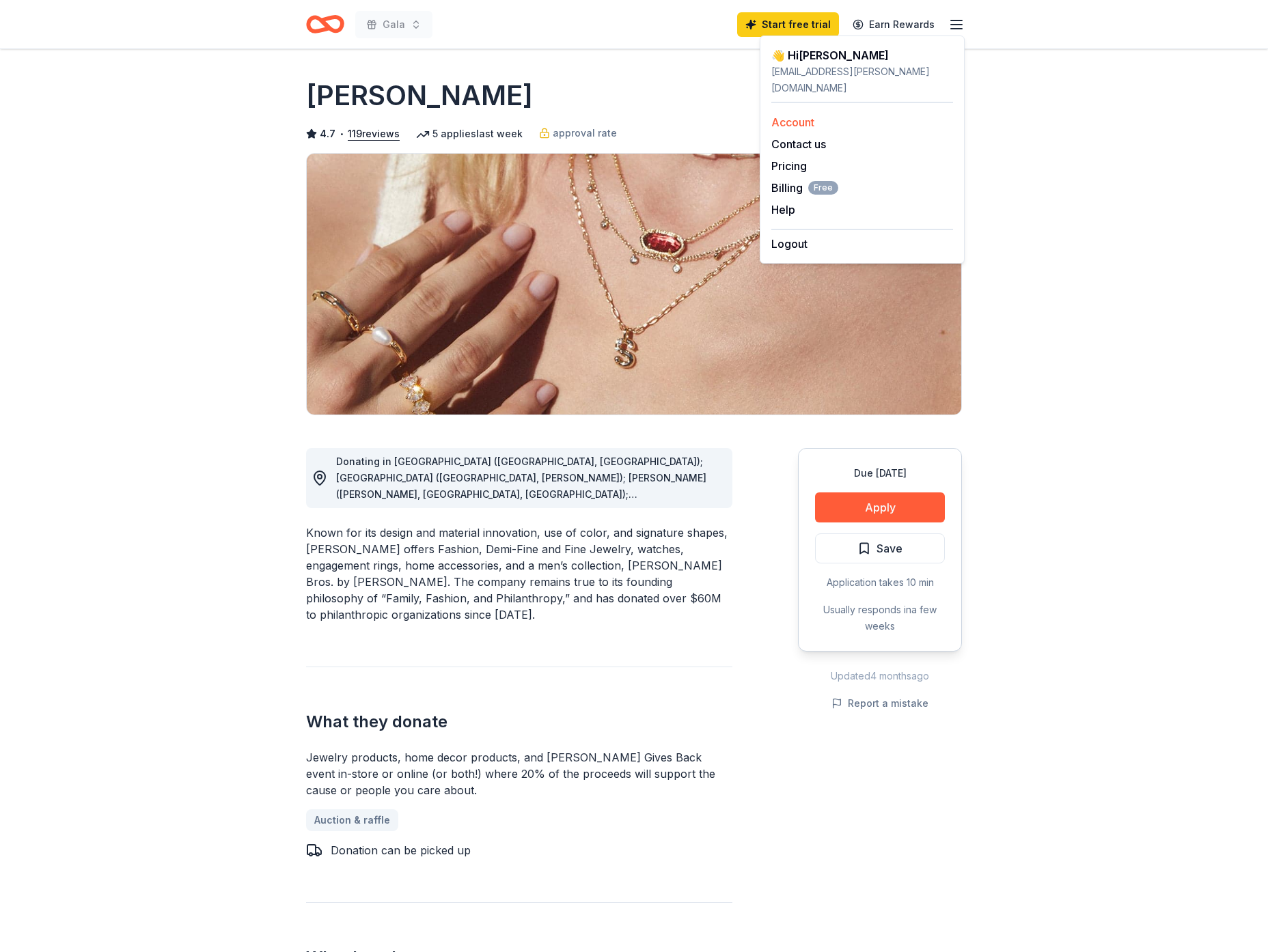
click at [810, 116] on link "Account" at bounding box center [793, 122] width 43 height 14
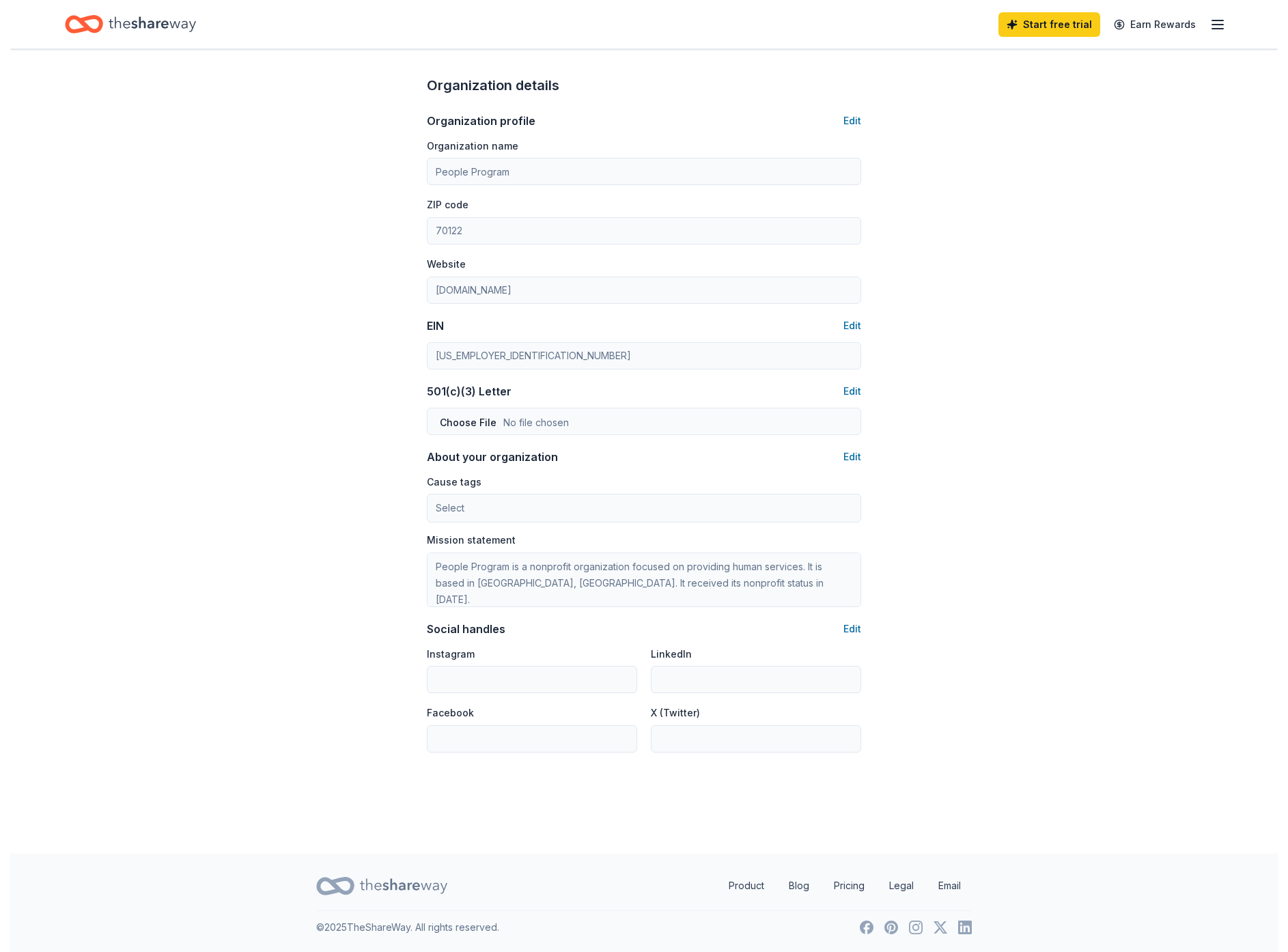
scroll to position [421, 0]
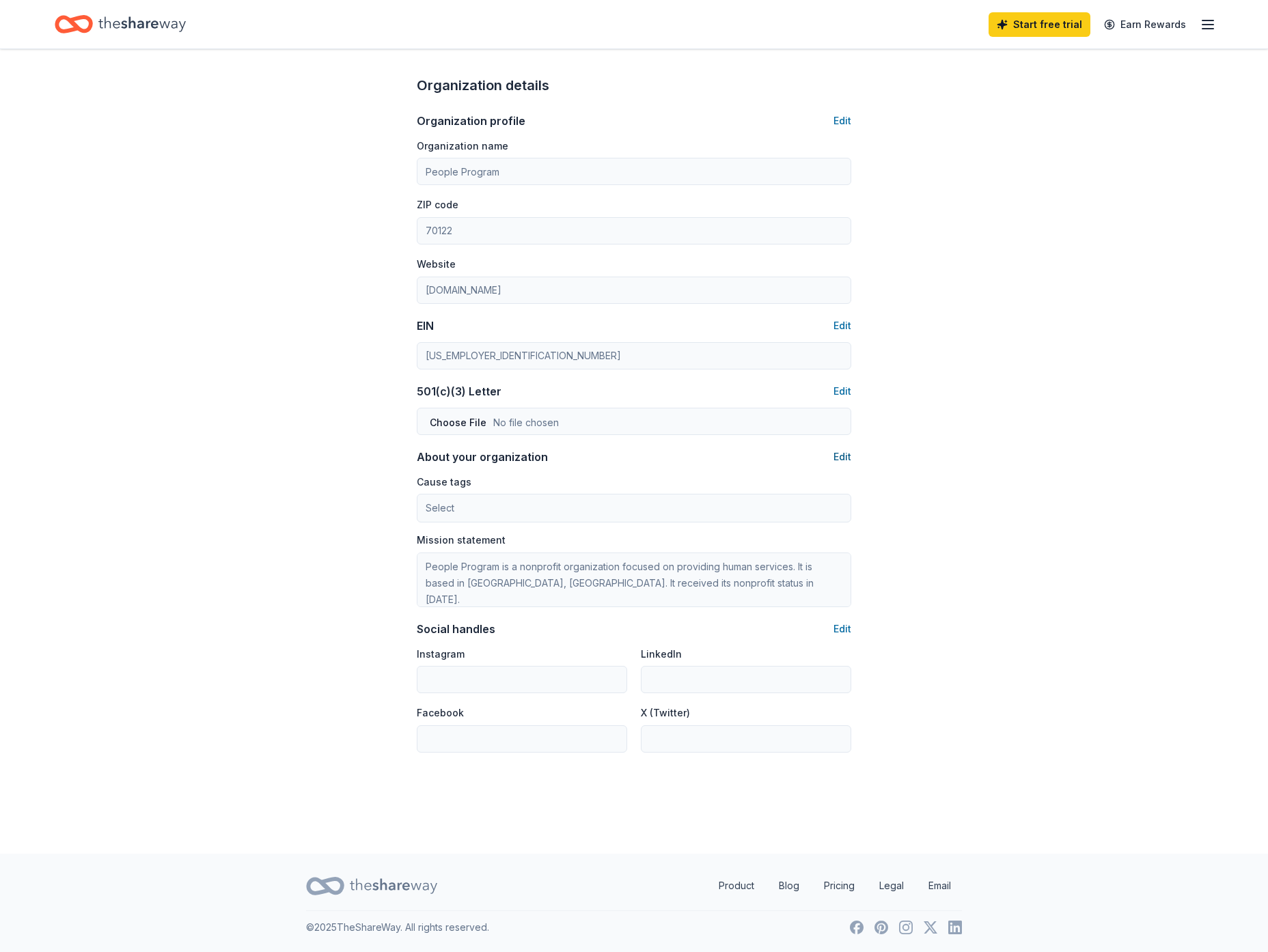
click at [845, 451] on button "Edit" at bounding box center [843, 457] width 18 height 16
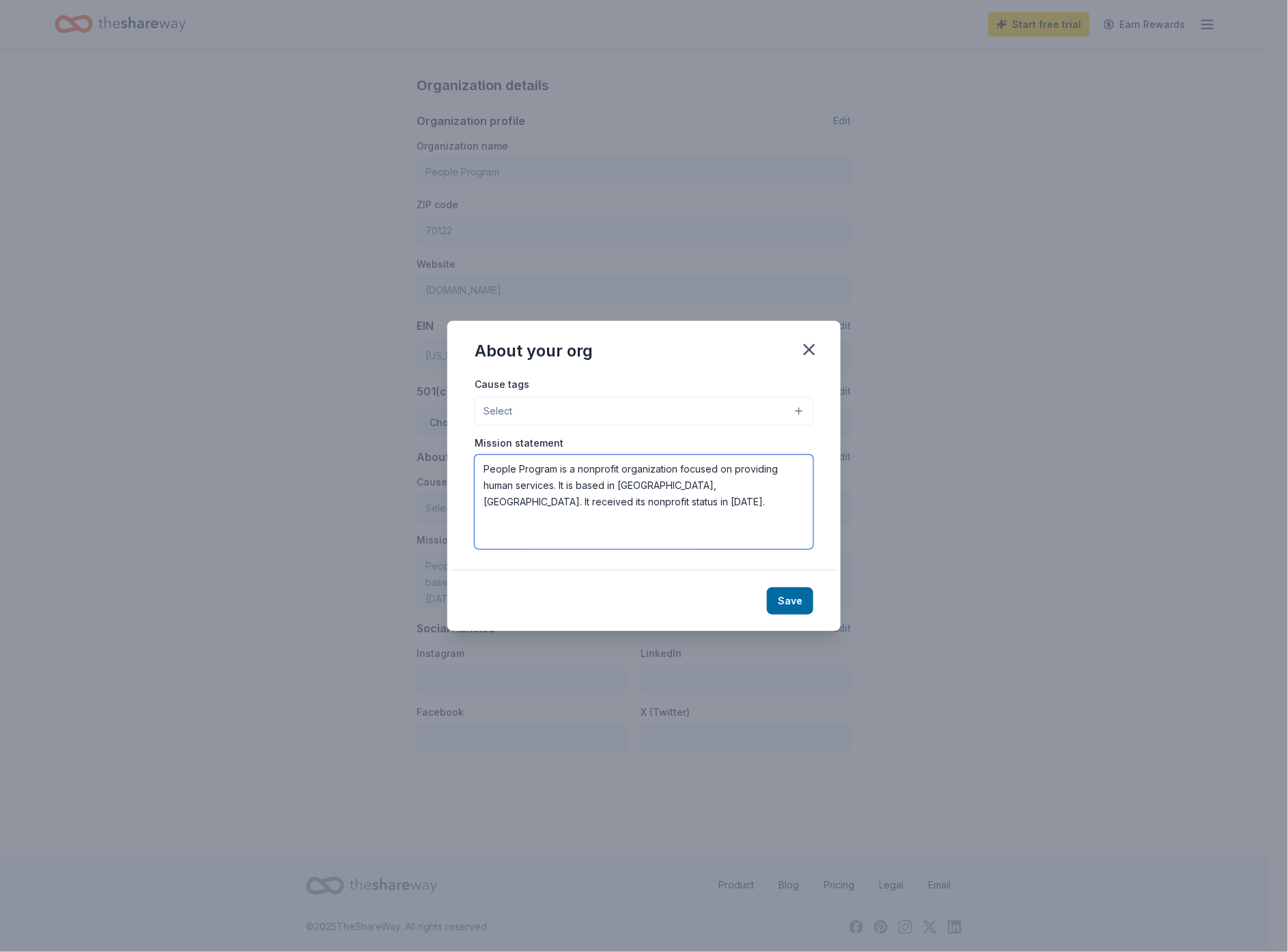
click at [622, 514] on textarea "People Program is a nonprofit organization focused on providing human services.…" at bounding box center [644, 503] width 339 height 95
click at [485, 470] on textarea "People Program is a nonprofit organization focused on providing human services.…" at bounding box center [644, 503] width 339 height 95
click at [799, 412] on div "Cause tags Select Mission statement People Program is a nonprofit organization …" at bounding box center [644, 474] width 393 height 196
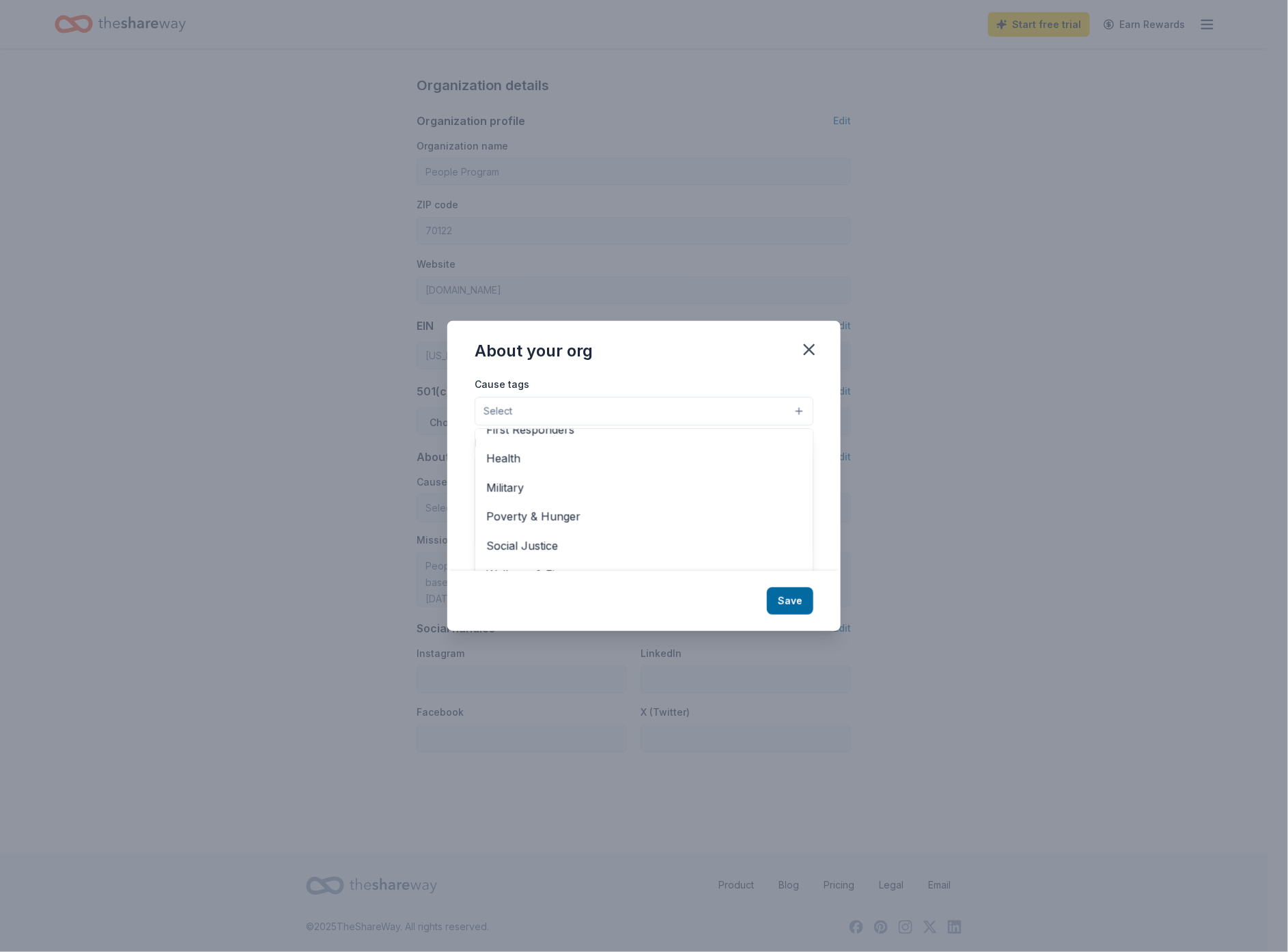
scroll to position [20, 0]
drag, startPoint x: 701, startPoint y: 543, endPoint x: 656, endPoint y: 532, distance: 46.3
click at [691, 546] on div "Wellness & Fitness" at bounding box center [644, 554] width 338 height 29
click at [573, 393] on div "Cause tags Wellness & Fitness Animals Art & Culture Children Disaster Relief Ed…" at bounding box center [644, 380] width 339 height 51
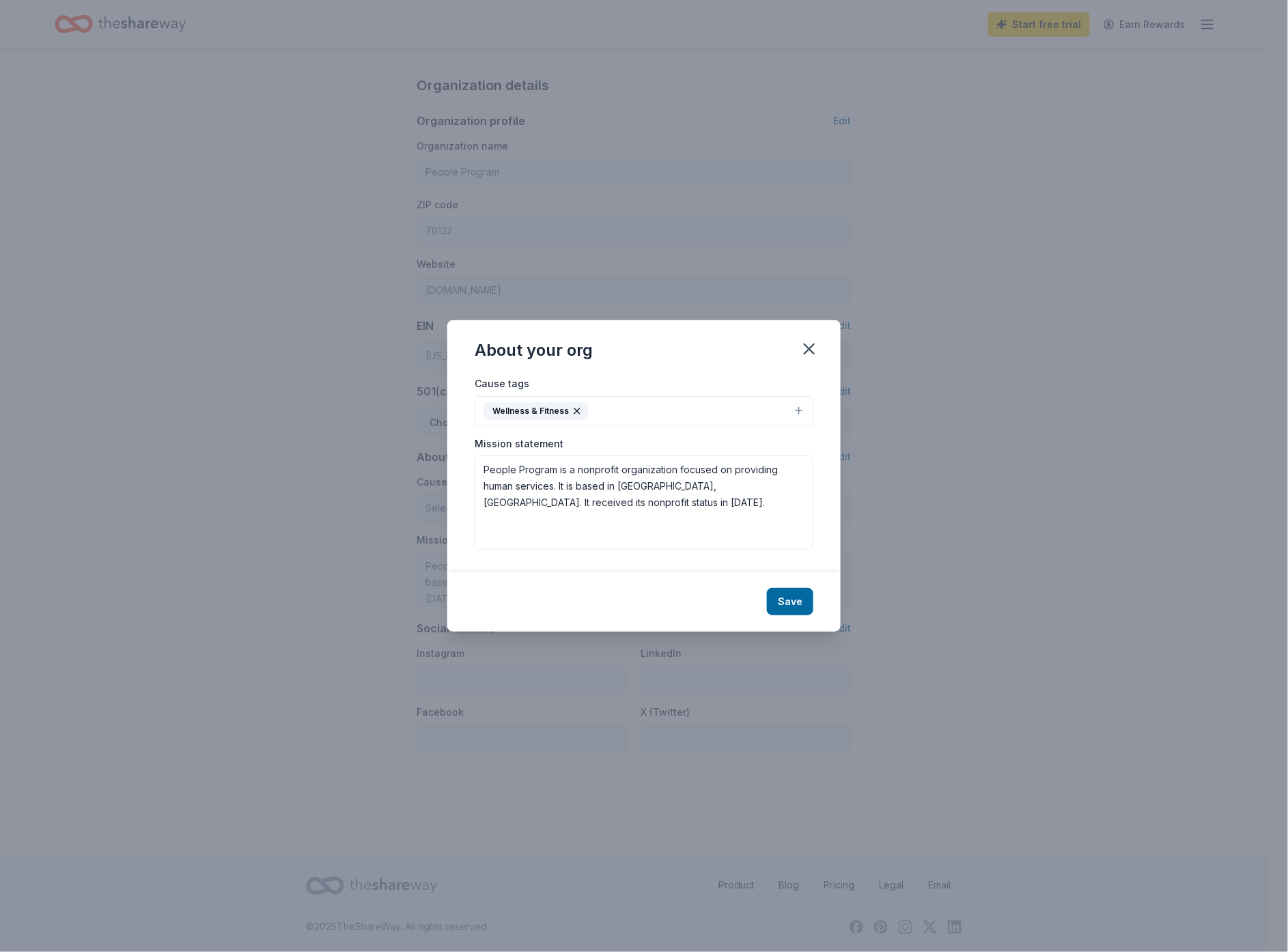
click at [609, 401] on button "Wellness & Fitness" at bounding box center [644, 411] width 339 height 30
click at [578, 413] on icon "button" at bounding box center [577, 411] width 6 height 6
click at [575, 467] on textarea "People Program is a nonprofit organization focused on providing human services.…" at bounding box center [644, 503] width 339 height 95
click at [600, 469] on textarea "People Program is a 501C3 nonprofit organization focused on providing human ser…" at bounding box center [644, 503] width 339 height 95
click at [598, 469] on textarea "People Program is a 501(C) (3) nonprofit organization focused on providing huma…" at bounding box center [644, 503] width 339 height 95
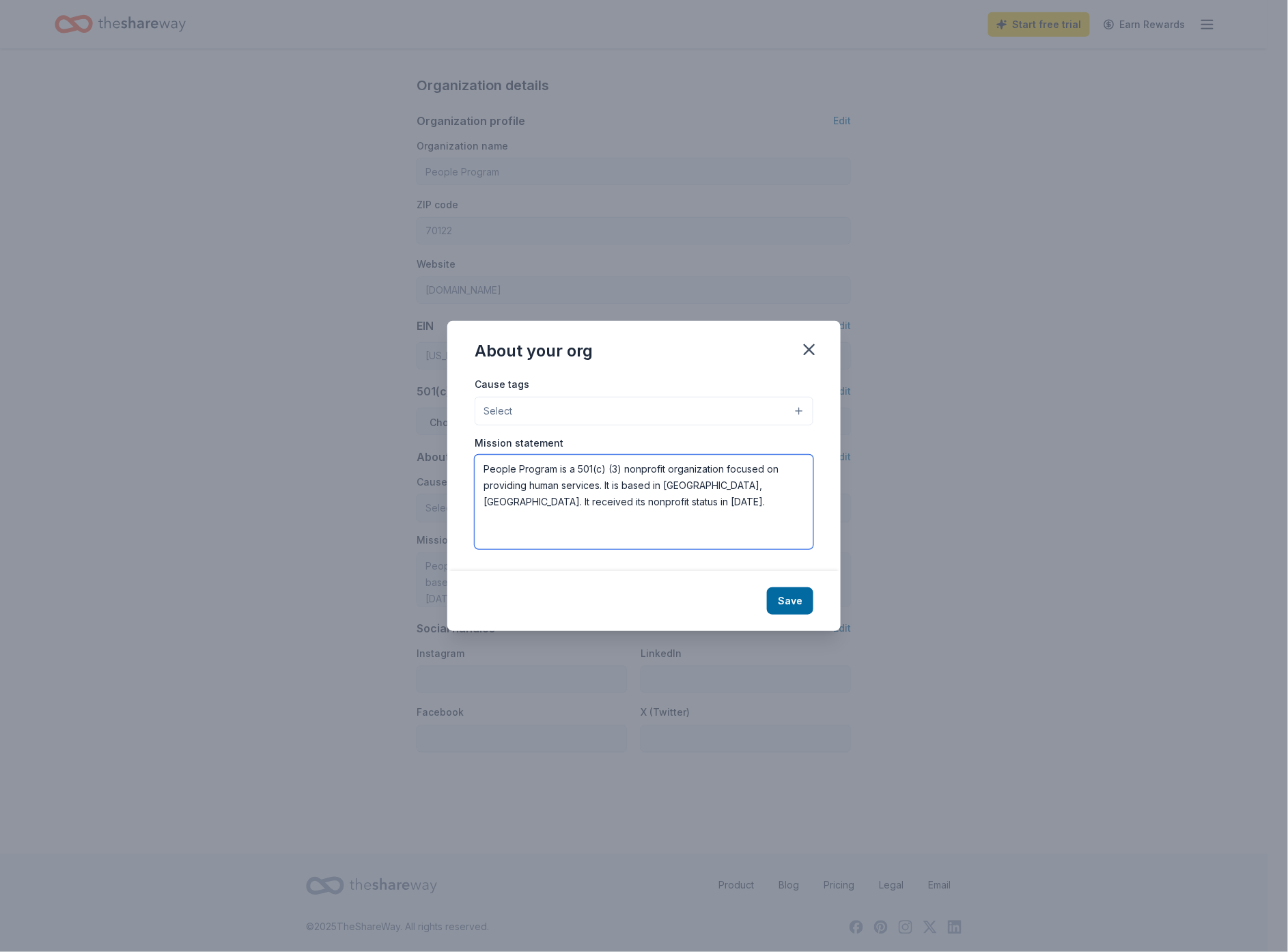
click at [609, 467] on textarea "People Program is a 501(c) (3) nonprofit organization focused on providing huma…" at bounding box center [644, 503] width 339 height 95
click at [802, 413] on div "Cause tags Select Animals Art & Culture Children Disaster Relief Education Envi…" at bounding box center [644, 474] width 393 height 196
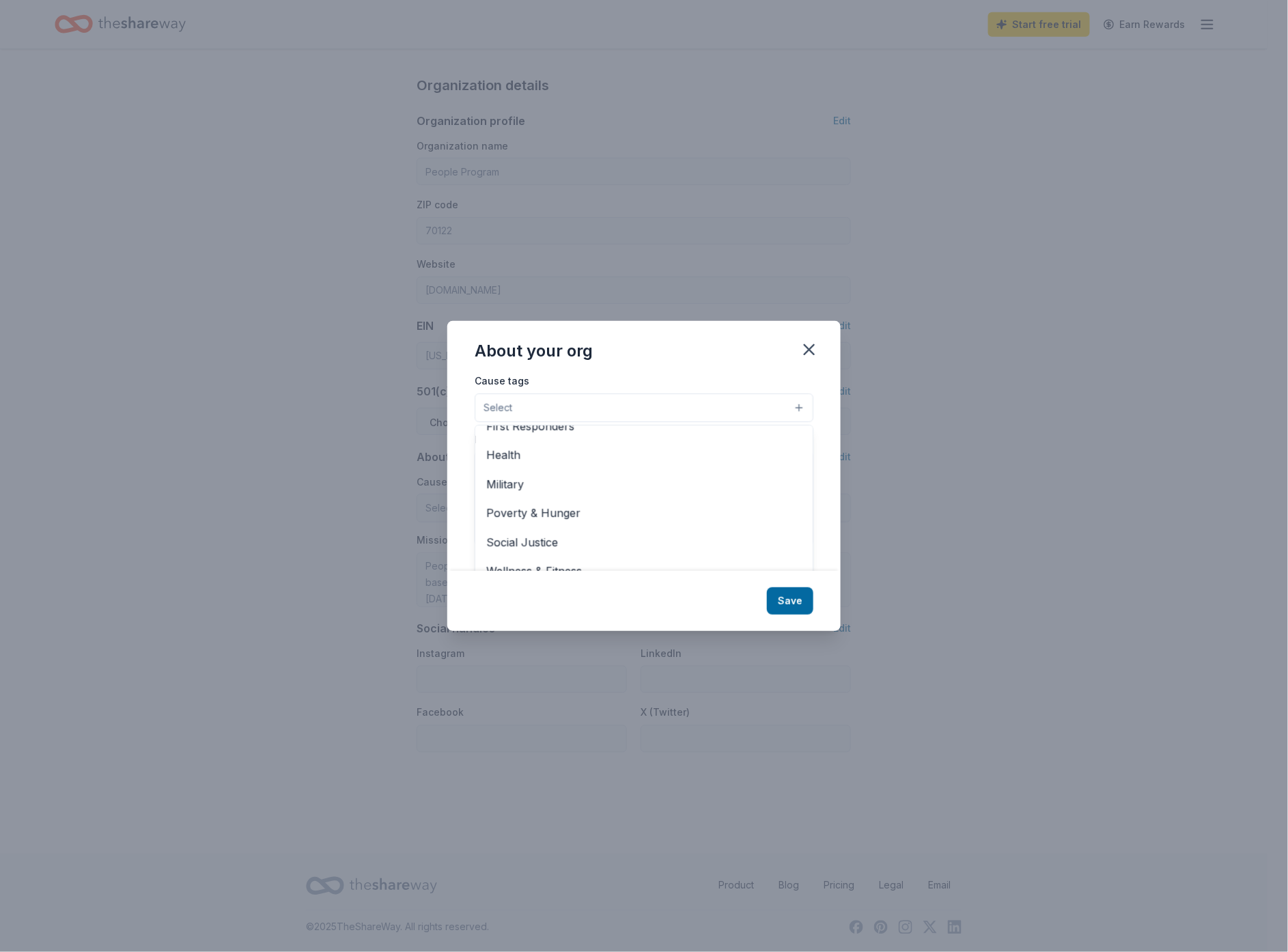
scroll to position [1, 0]
click at [511, 455] on span "Health" at bounding box center [644, 458] width 316 height 18
click at [794, 599] on div "About your org Cause tags Health Animals Art & Culture Children Disaster Relief…" at bounding box center [644, 476] width 393 height 312
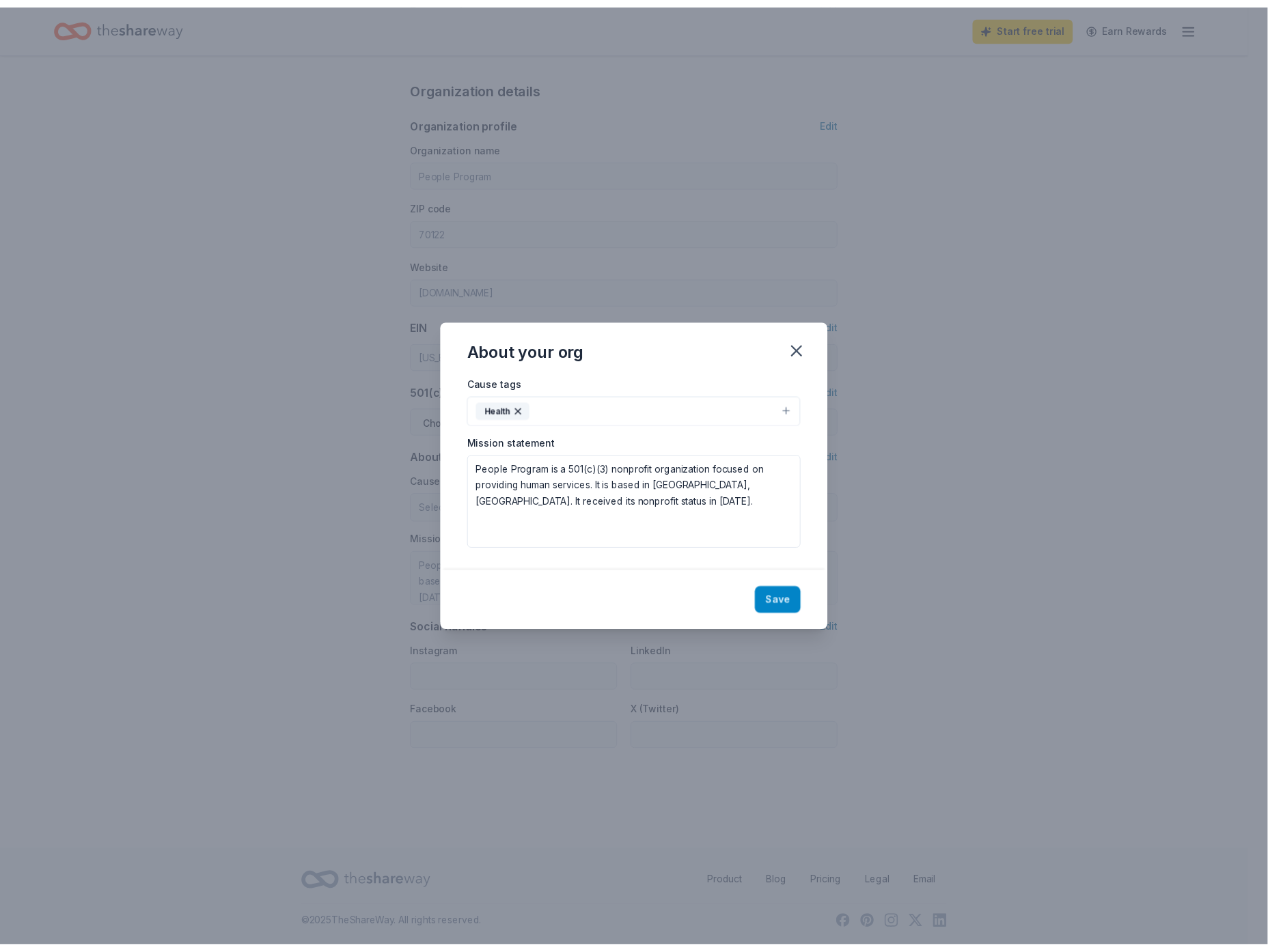
scroll to position [0, 0]
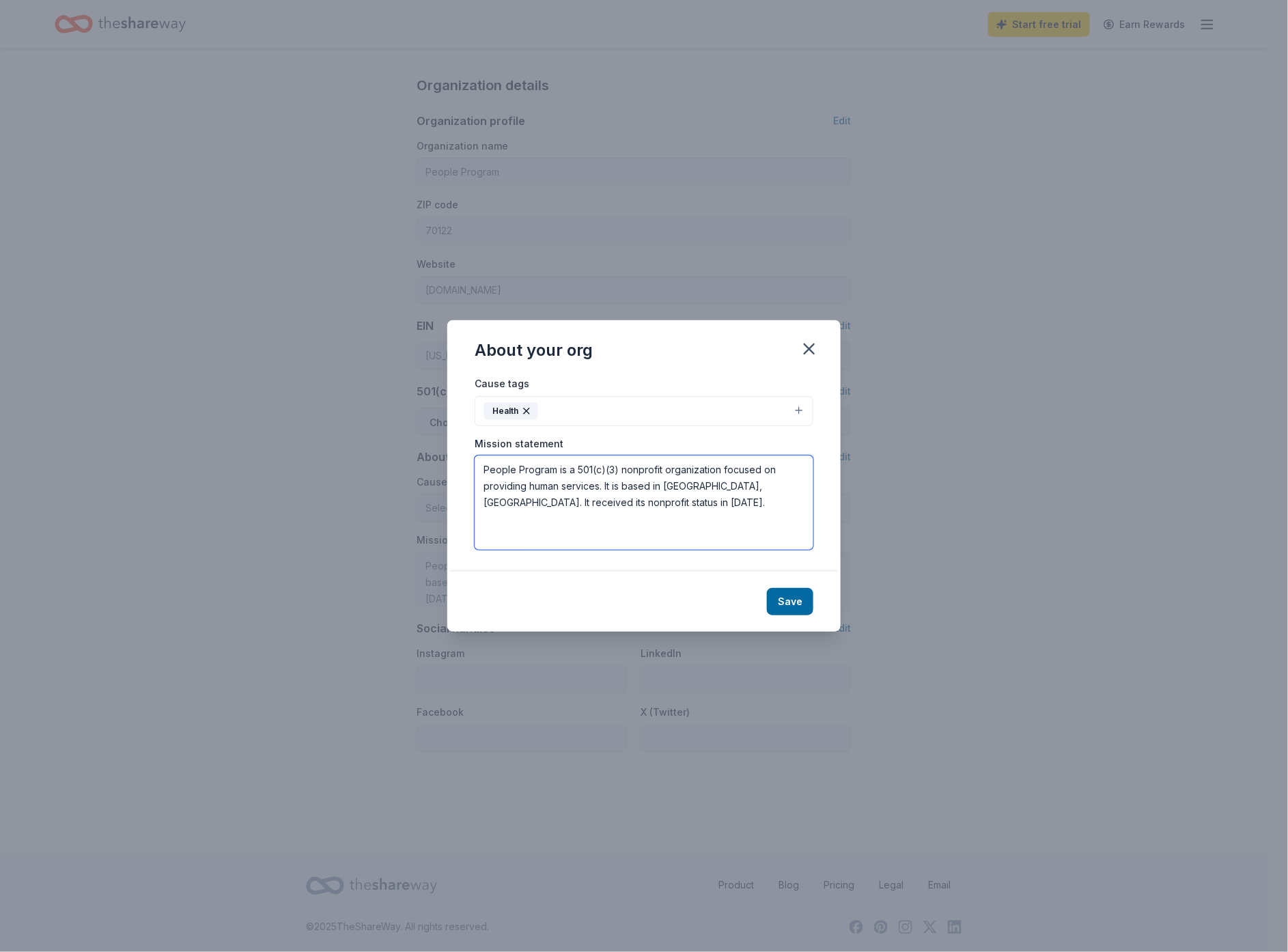
click at [595, 485] on textarea "People Program is a 501(c)(3) nonprofit organization focused on providing human…" at bounding box center [644, 503] width 339 height 95
drag, startPoint x: 600, startPoint y: 489, endPoint x: 529, endPoint y: 486, distance: 71.1
click at [529, 486] on textarea "People Program is a 501(c)(3) nonprofit organization focused on providing human…" at bounding box center [644, 503] width 339 height 95
click at [519, 504] on textarea "People Program is a 501(c)(3) nonprofit organization focused on providing creat…" at bounding box center [644, 503] width 339 height 95
type textarea "People Program is a 501(c)(3) nonprofit organization focused on providing creat…"
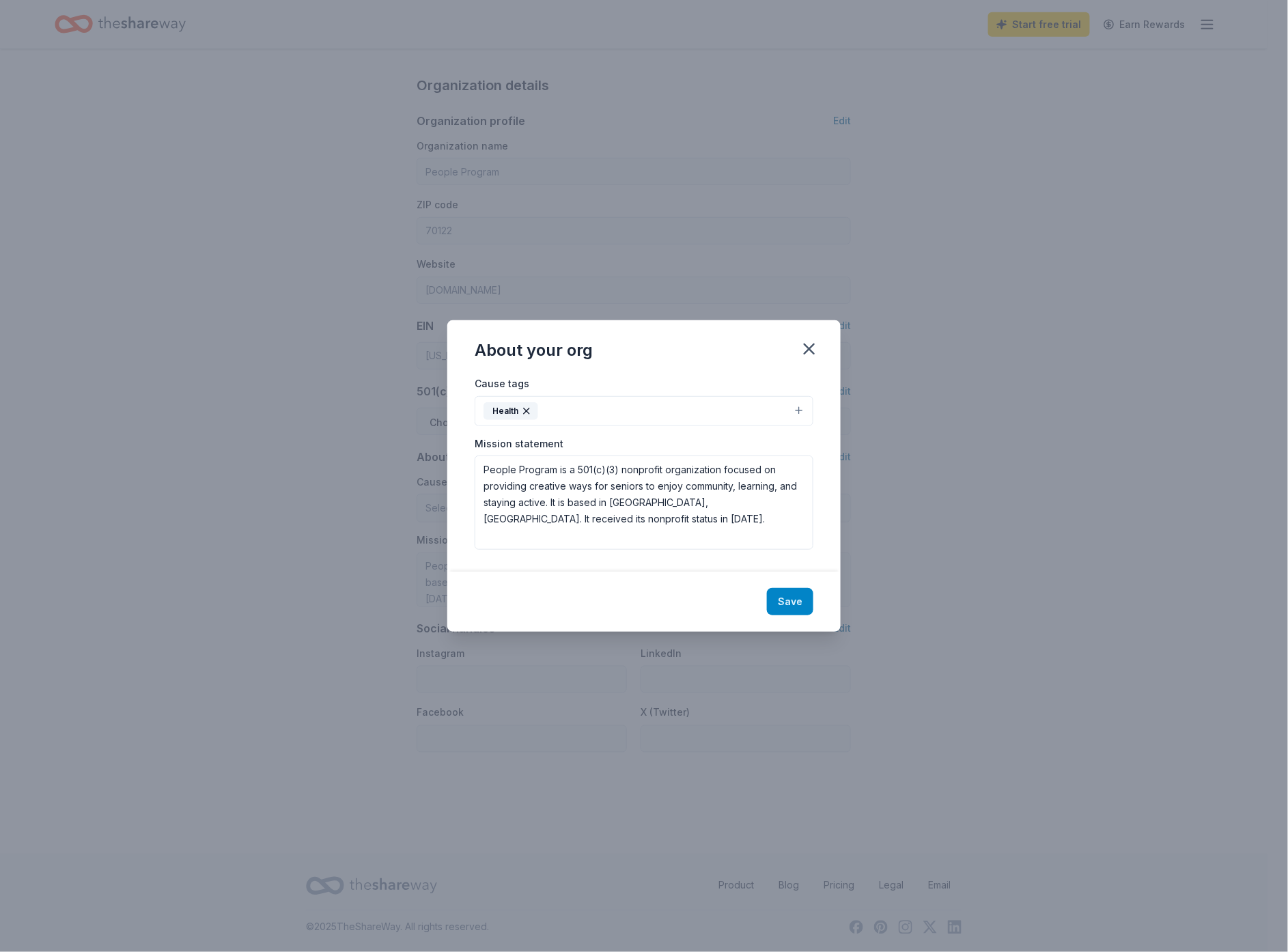
click at [792, 598] on button "Save" at bounding box center [790, 601] width 46 height 27
type textarea "People Program is a 501(c)(3) nonprofit organization focused on providing creat…"
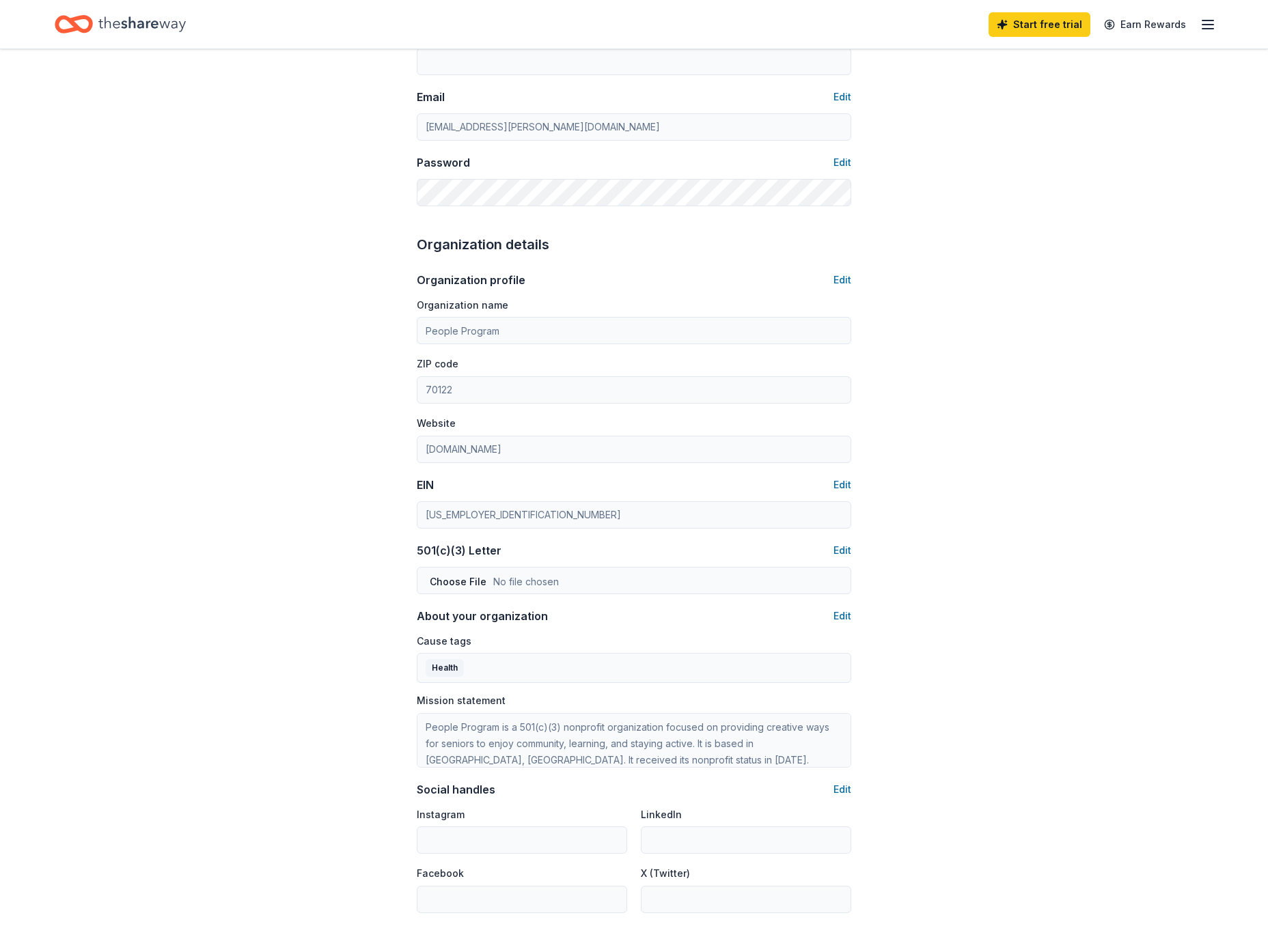
scroll to position [423, 0]
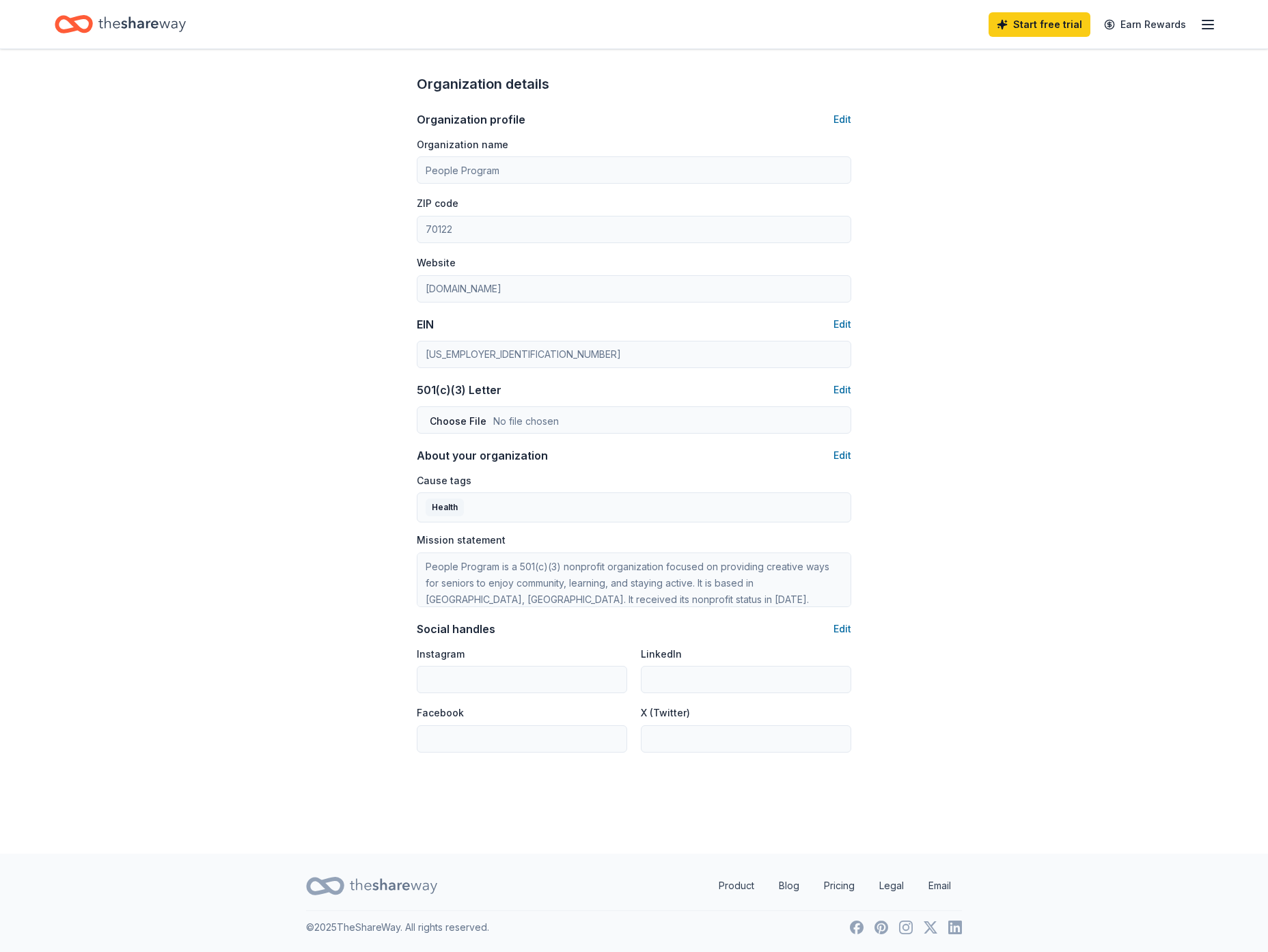
drag, startPoint x: 1278, startPoint y: 641, endPoint x: 1241, endPoint y: 676, distance: 50.9
click at [1241, 676] on div "Account About me Profile Edit First name [PERSON_NAME] Last name [PERSON_NAME] …" at bounding box center [634, 243] width 1268 height 1221
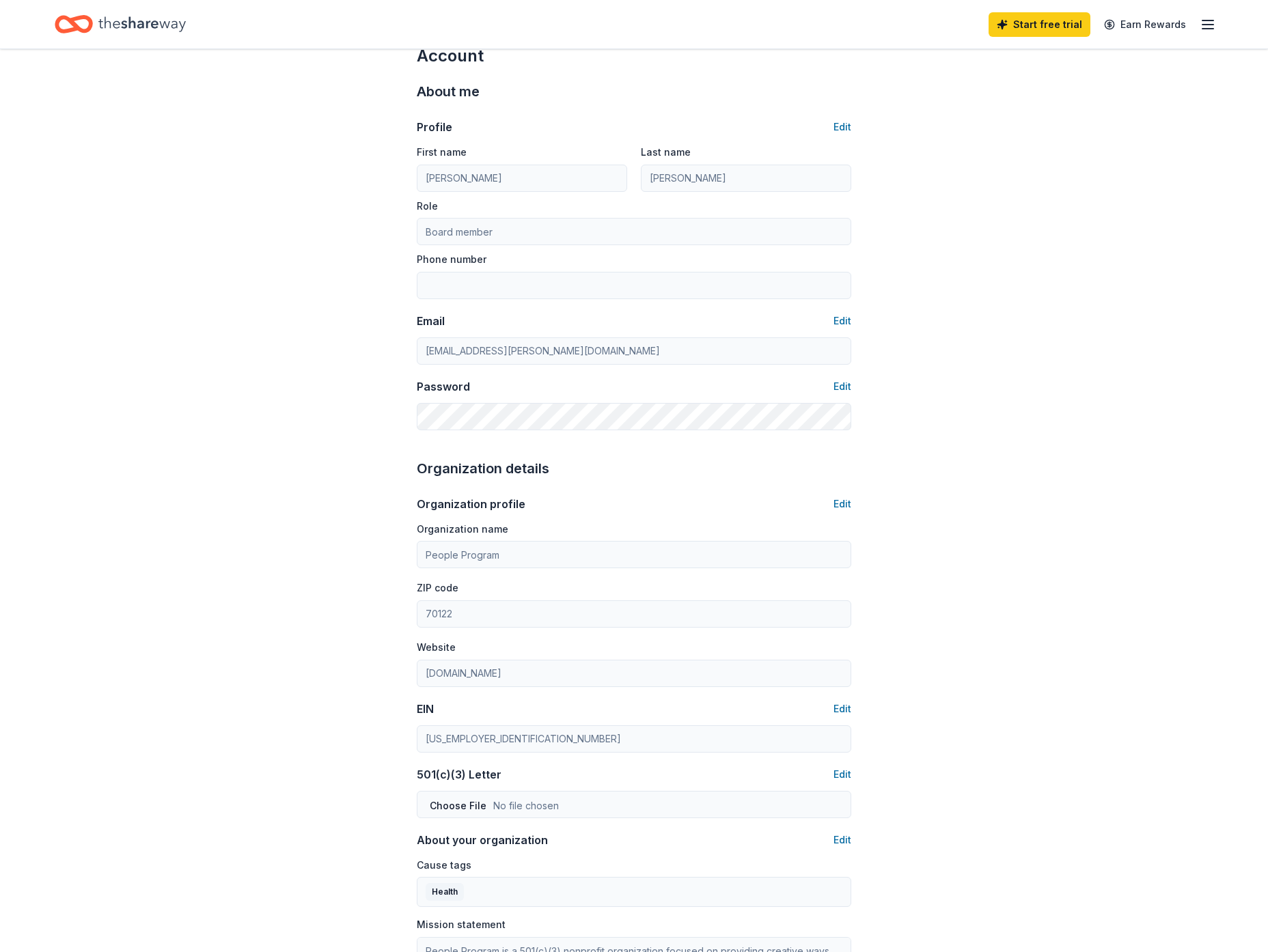
scroll to position [0, 0]
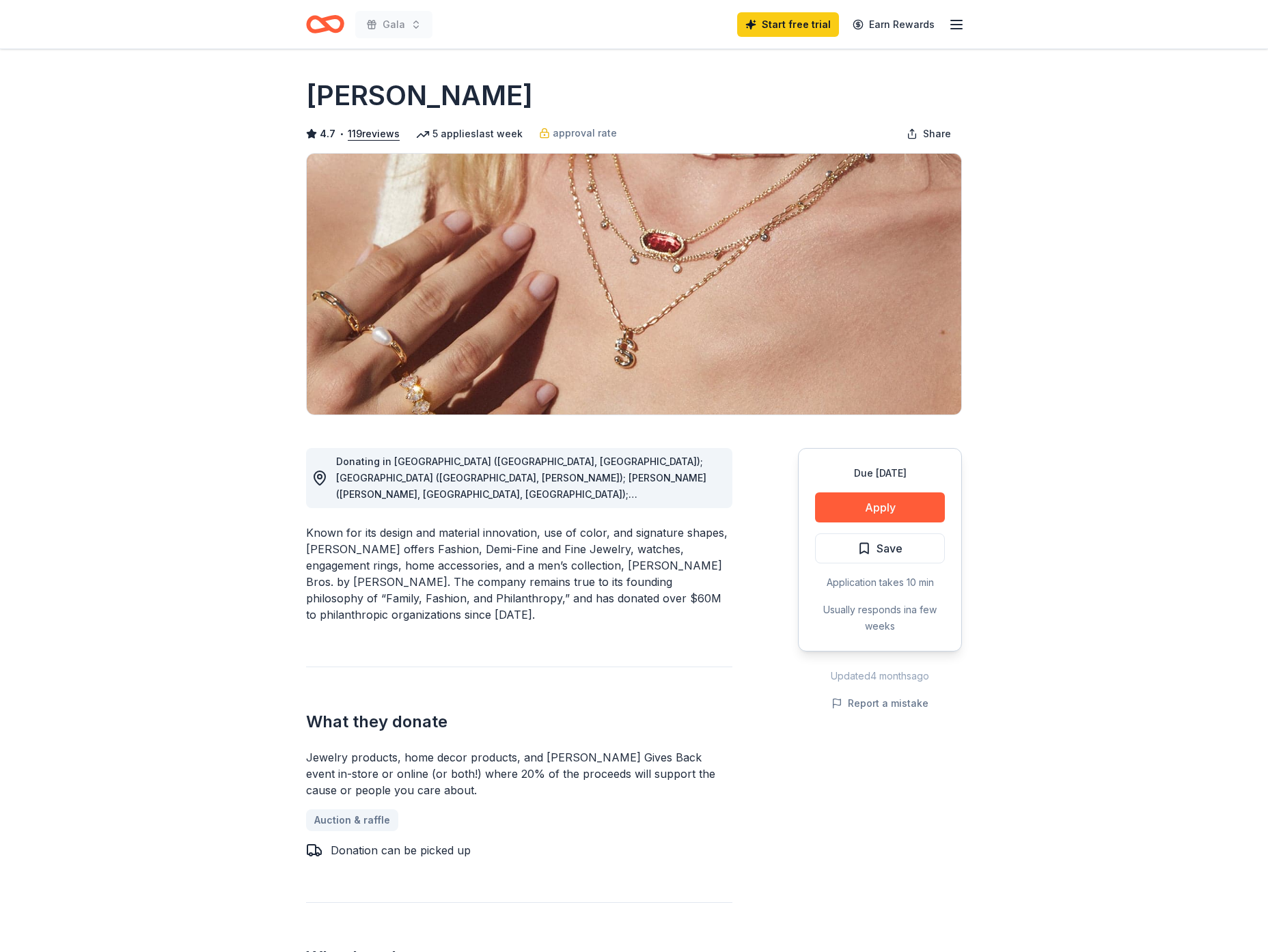
click at [953, 23] on icon "button" at bounding box center [956, 24] width 16 height 16
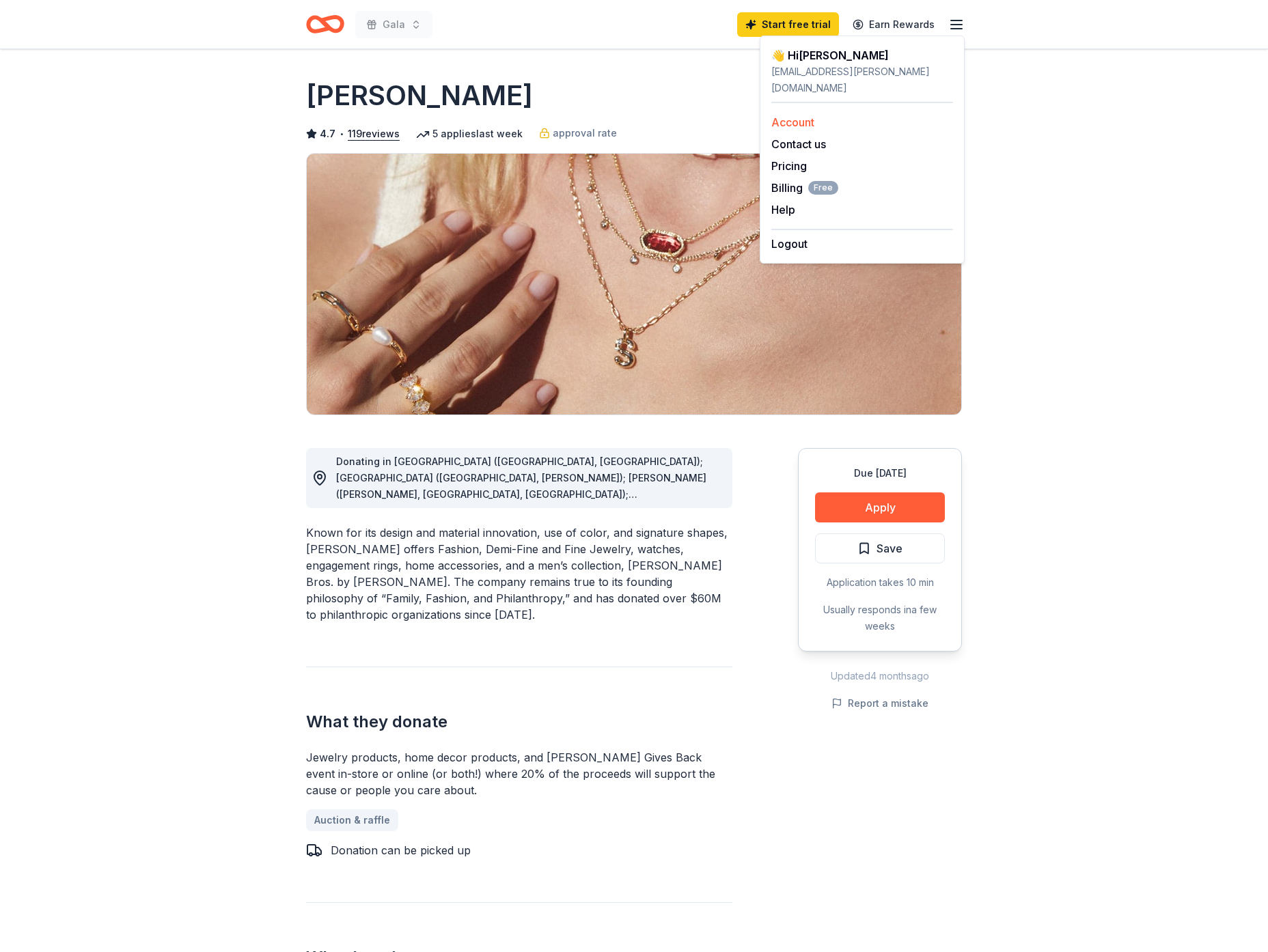
click at [804, 116] on link "Account" at bounding box center [793, 122] width 43 height 14
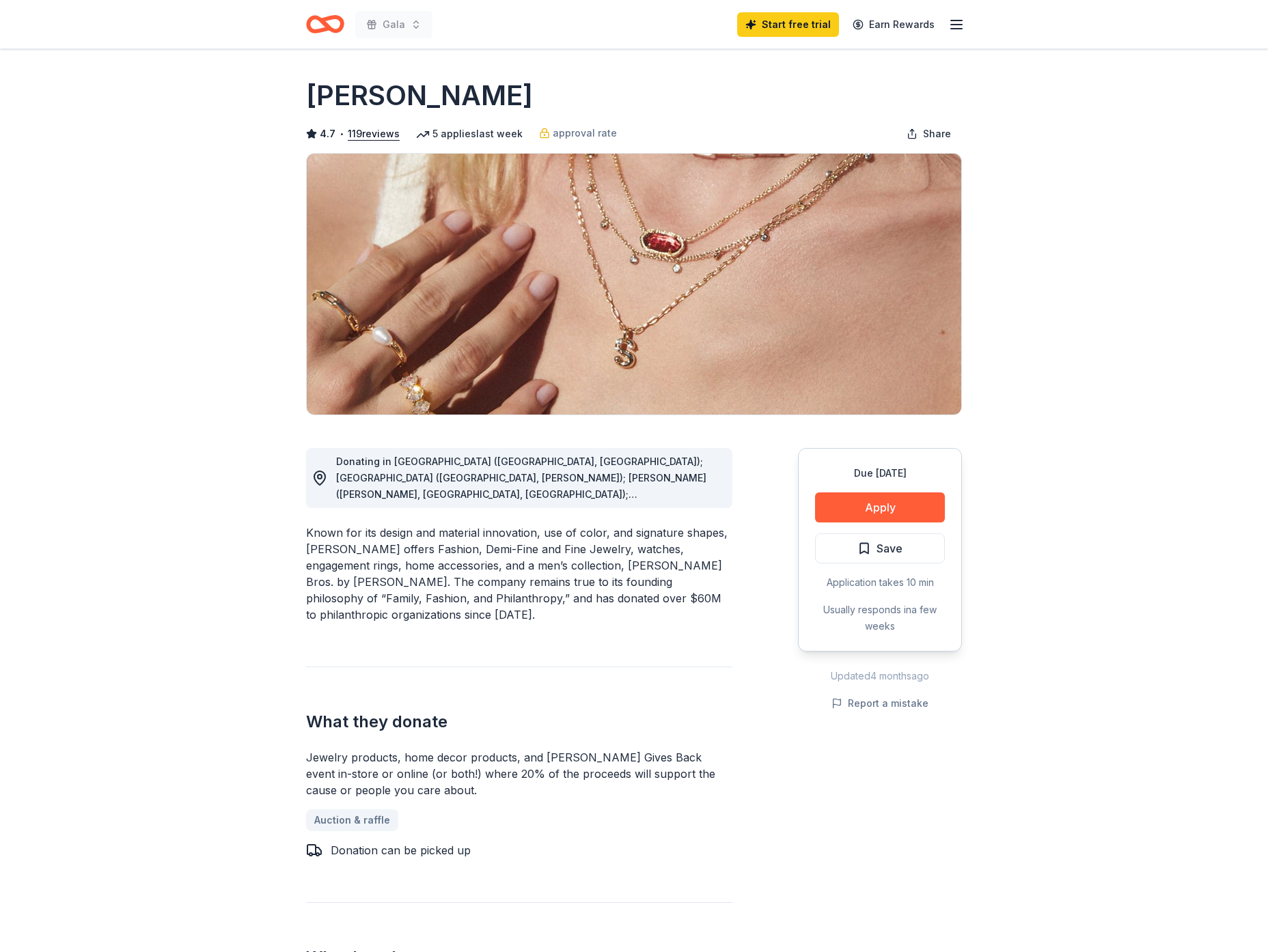
click at [960, 24] on line "button" at bounding box center [956, 24] width 11 height 0
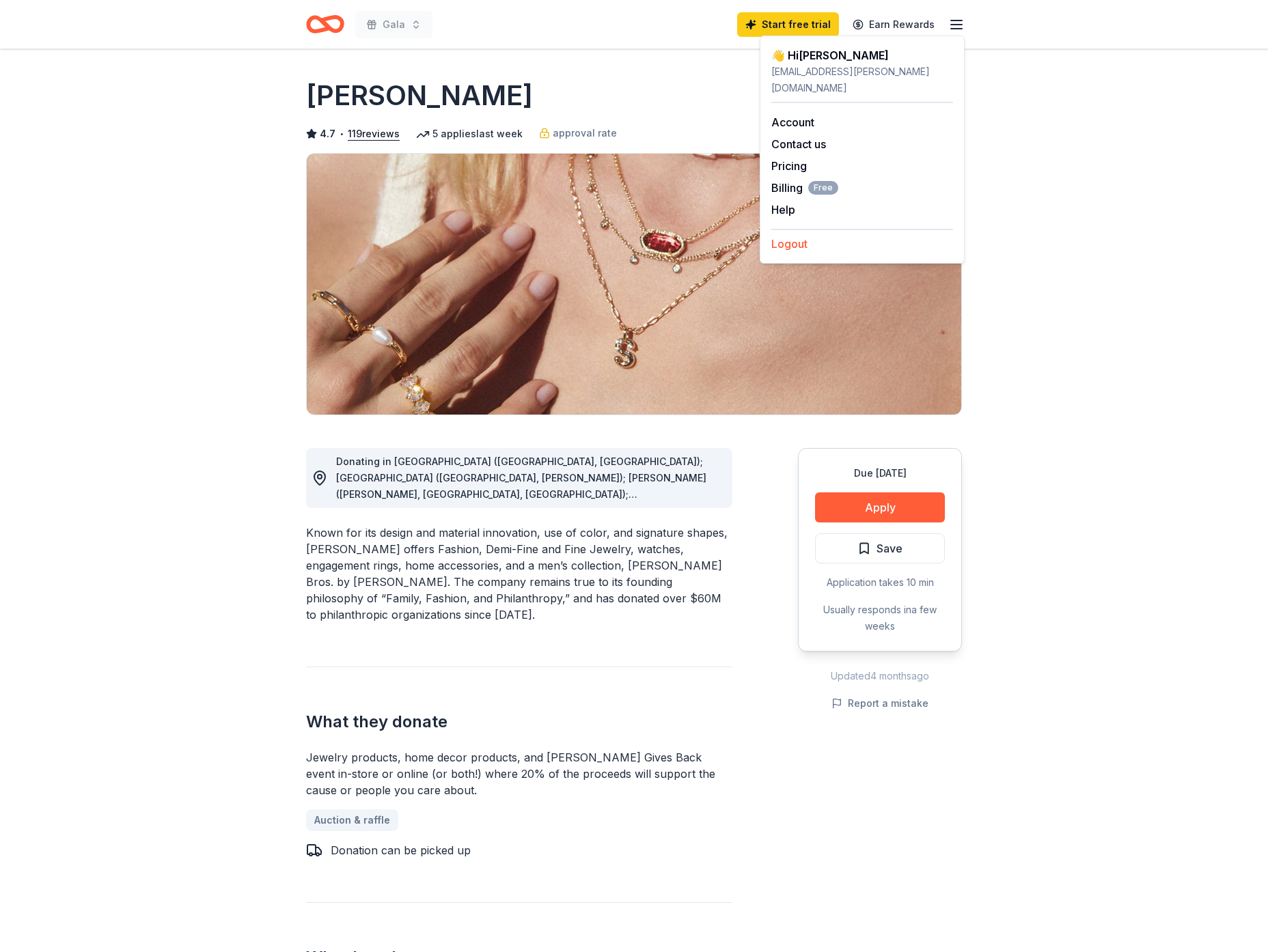
click at [802, 236] on button "Logout" at bounding box center [790, 244] width 36 height 16
